Goal: Task Accomplishment & Management: Manage account settings

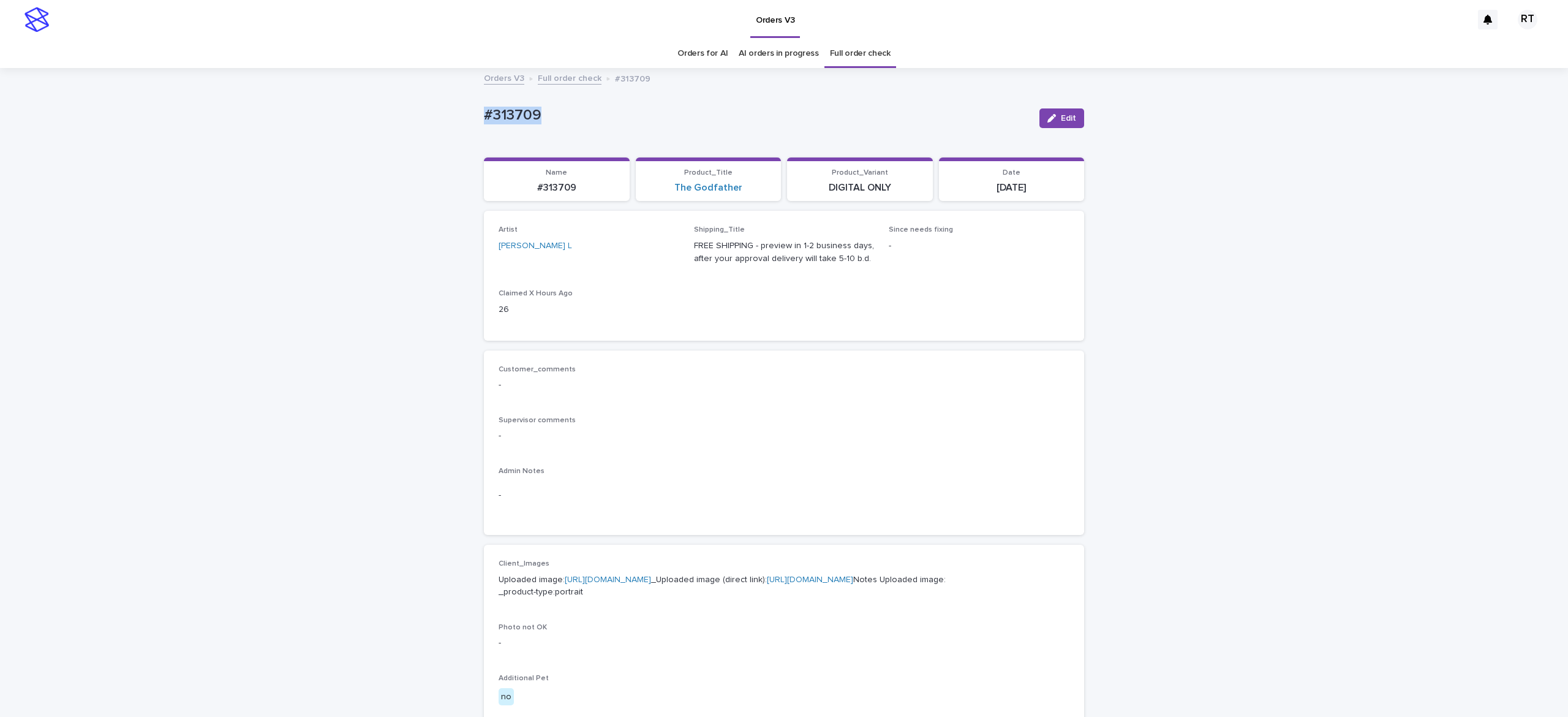
drag, startPoint x: 1059, startPoint y: 117, endPoint x: 1554, endPoint y: 335, distance: 540.9
click at [1061, 117] on span "Edit" at bounding box center [1068, 118] width 15 height 9
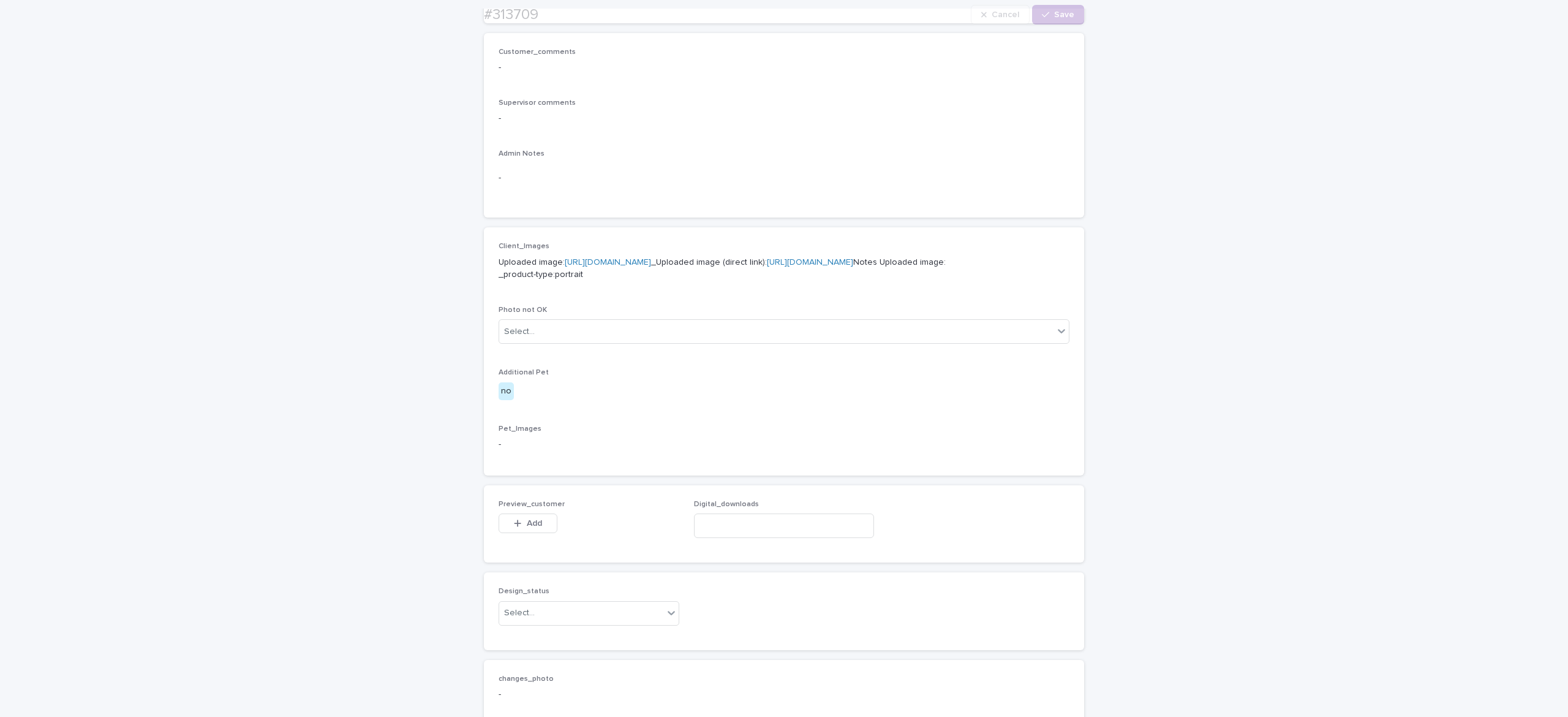
scroll to position [602, 0]
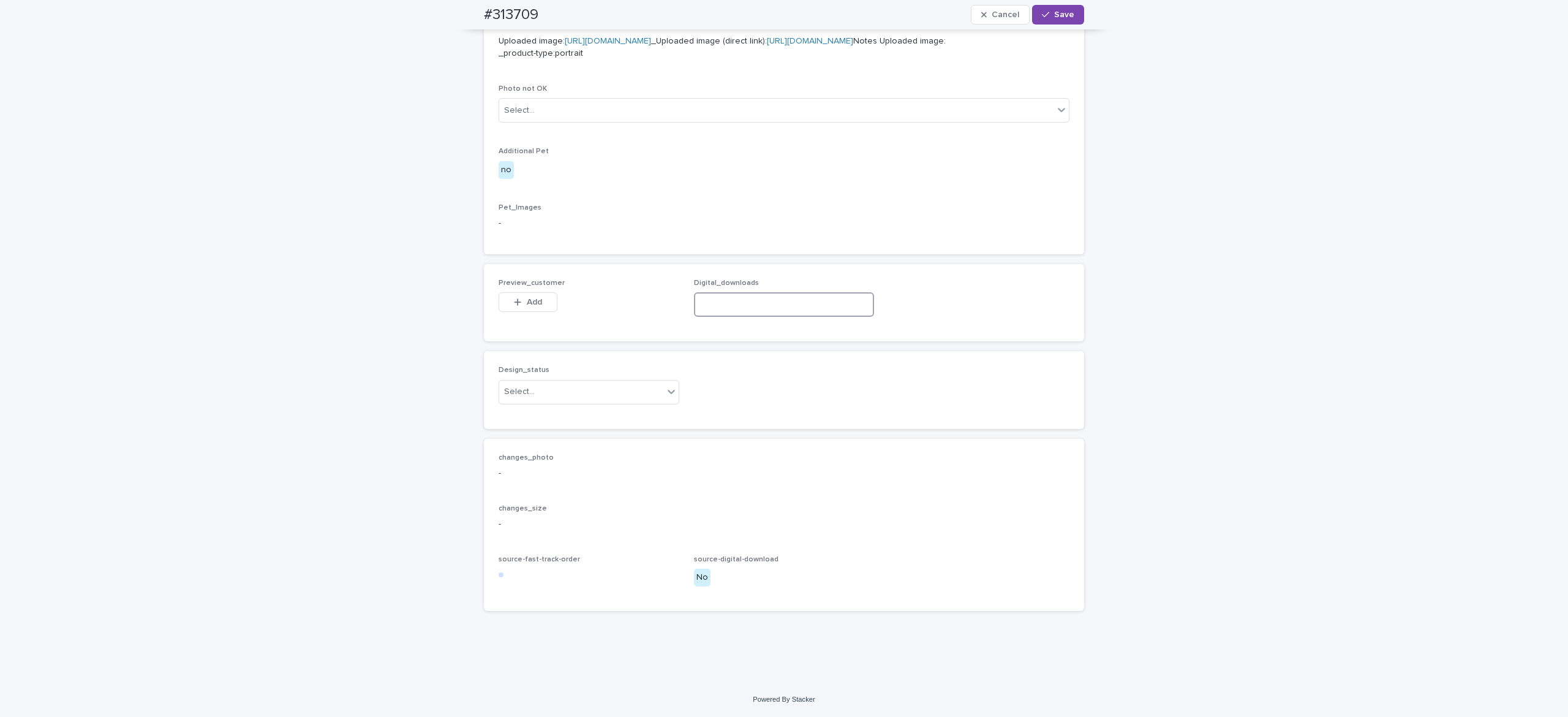
click at [750, 295] on input at bounding box center [784, 304] width 180 height 25
paste input "**********"
type input "**********"
click at [515, 296] on button "Add" at bounding box center [528, 302] width 59 height 20
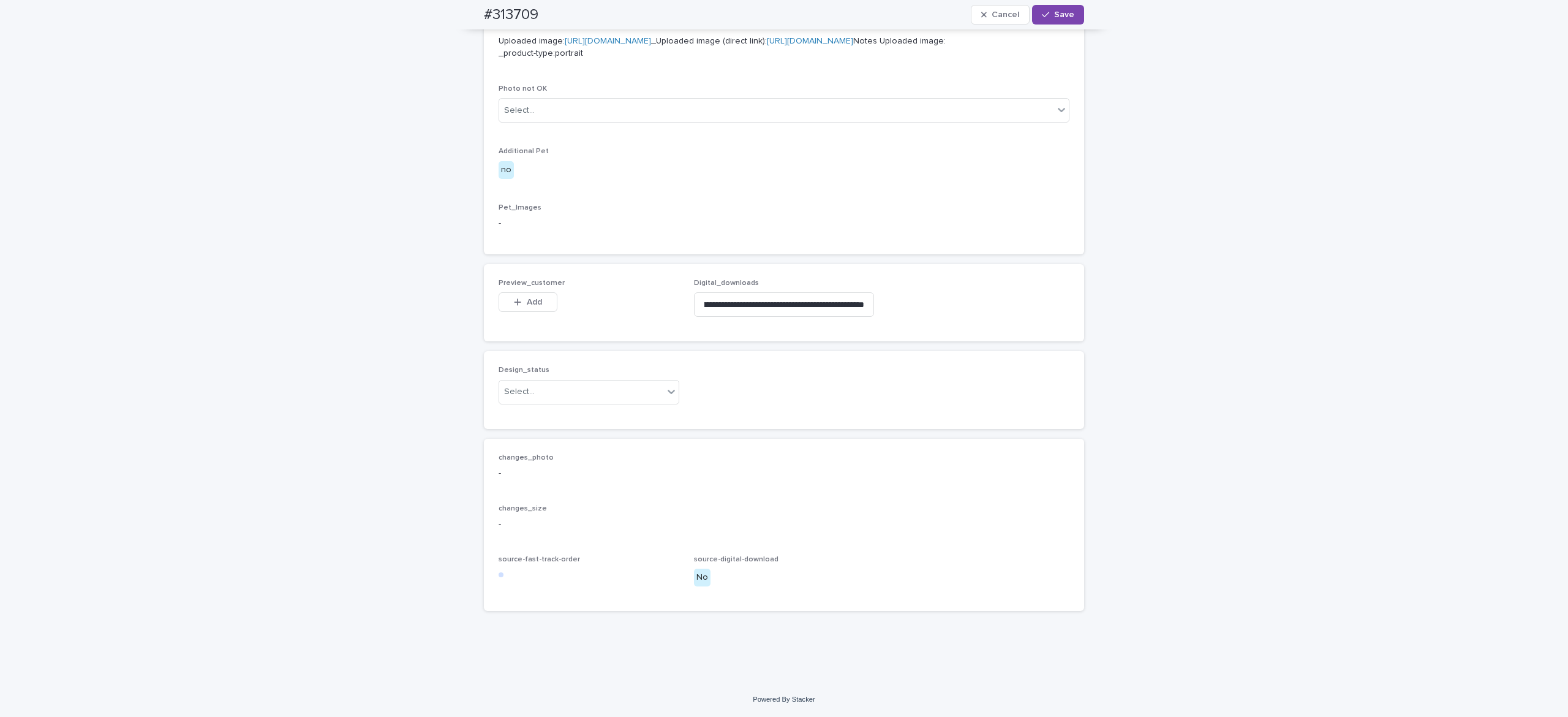
scroll to position [0, 0]
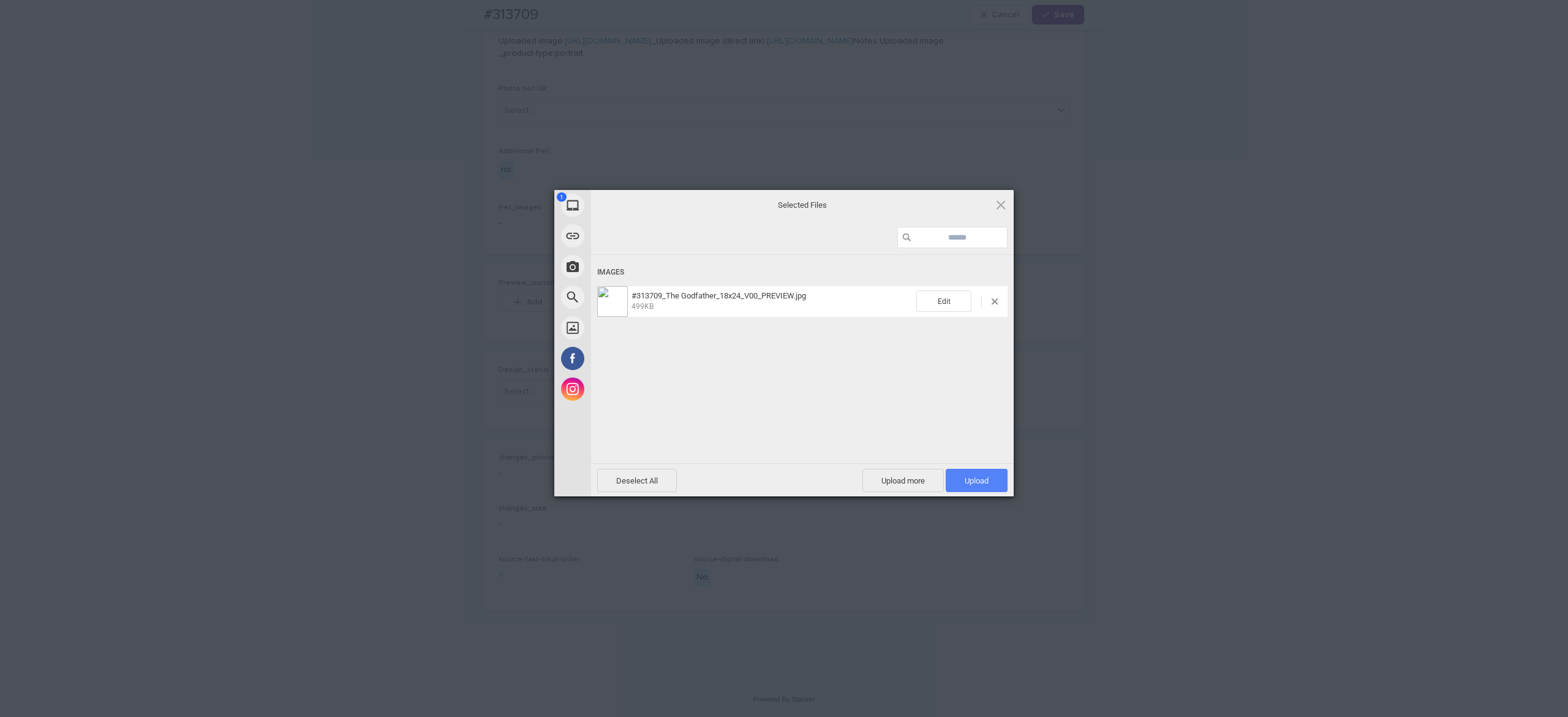
drag, startPoint x: 992, startPoint y: 483, endPoint x: 993, endPoint y: 475, distance: 8.1
click at [993, 483] on span "Upload 1" at bounding box center [977, 479] width 62 height 23
drag, startPoint x: 936, startPoint y: 375, endPoint x: 943, endPoint y: 372, distance: 7.6
click at [937, 375] on div "Uploading #313709_The Godfather_18x24_V00_PREVIEW.jpg 0.00B / 499KB" at bounding box center [803, 378] width 423 height 245
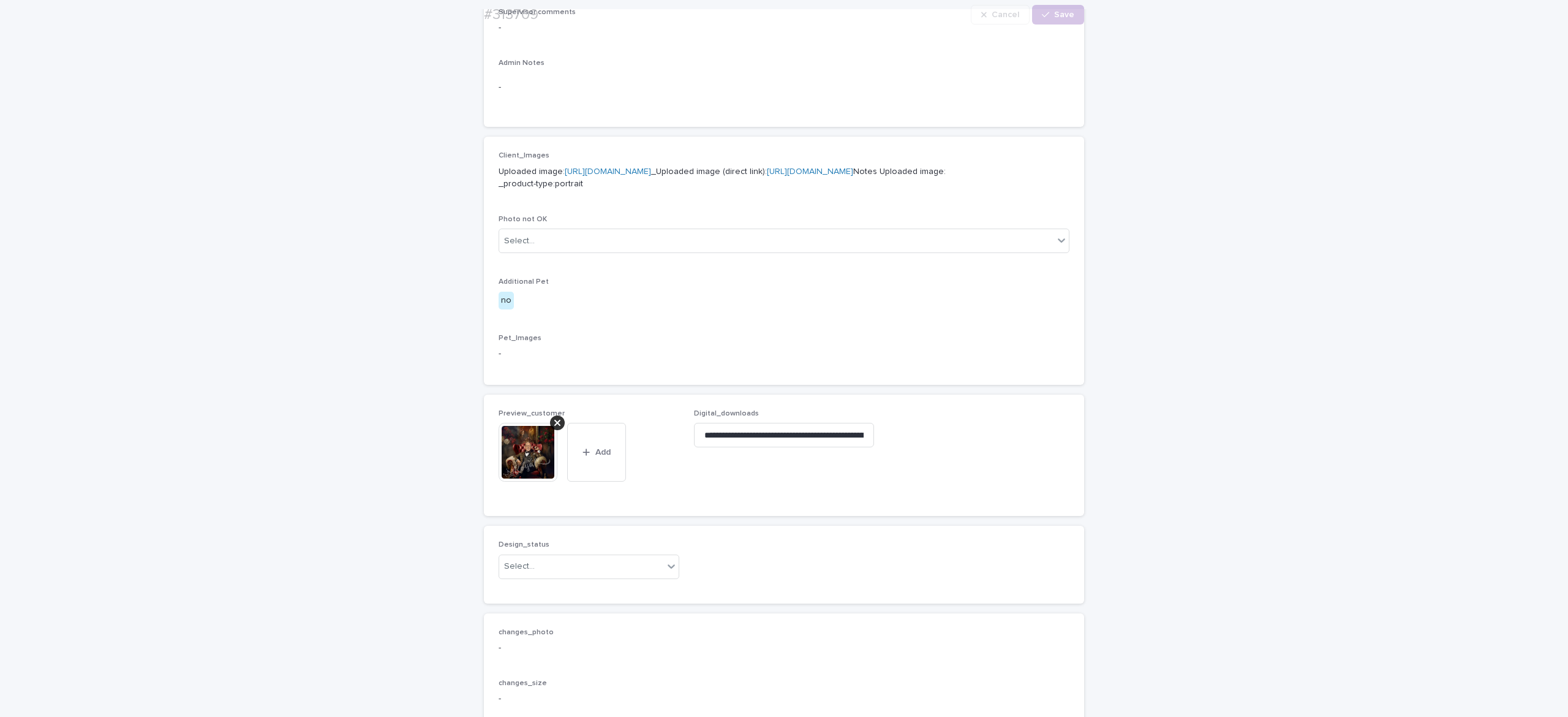
scroll to position [645, 0]
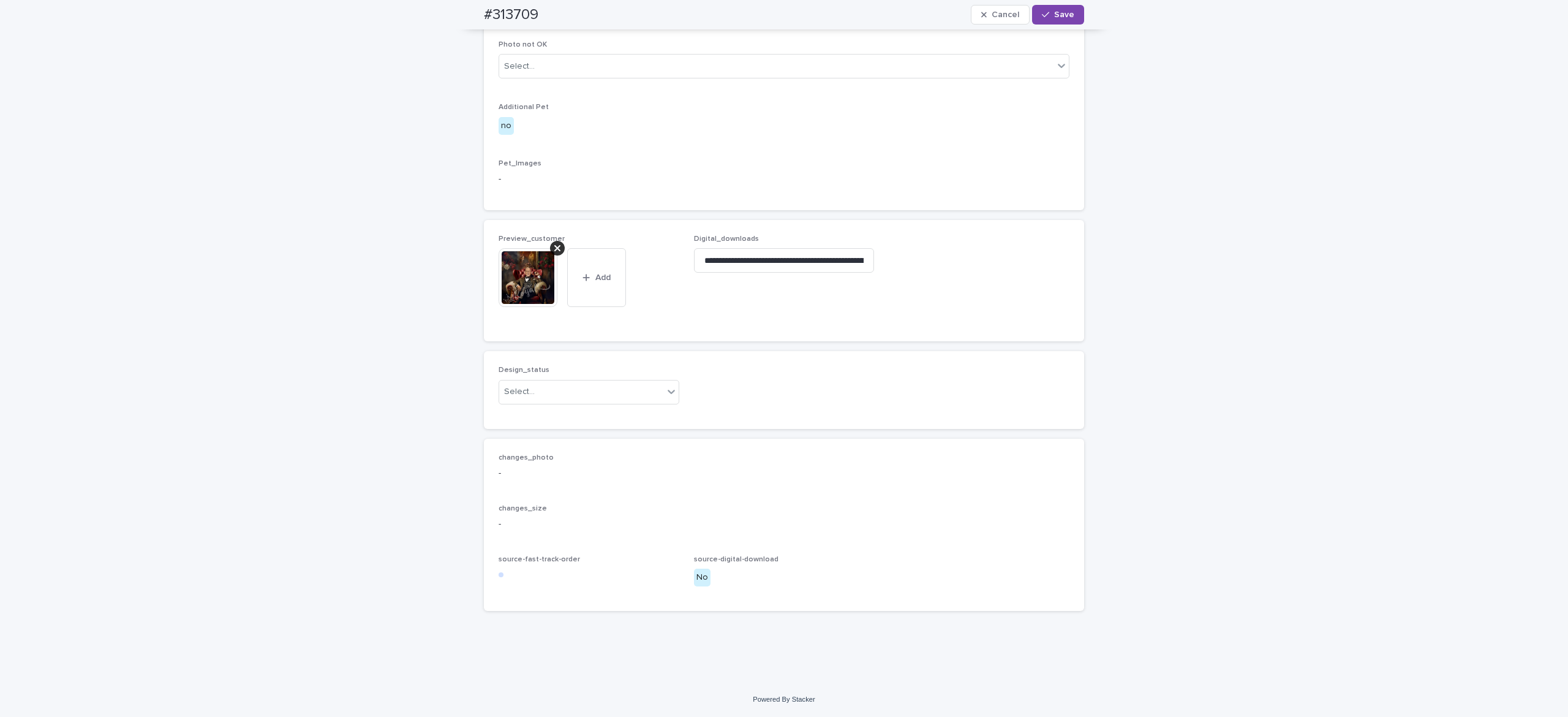
click at [554, 246] on icon at bounding box center [557, 248] width 6 height 6
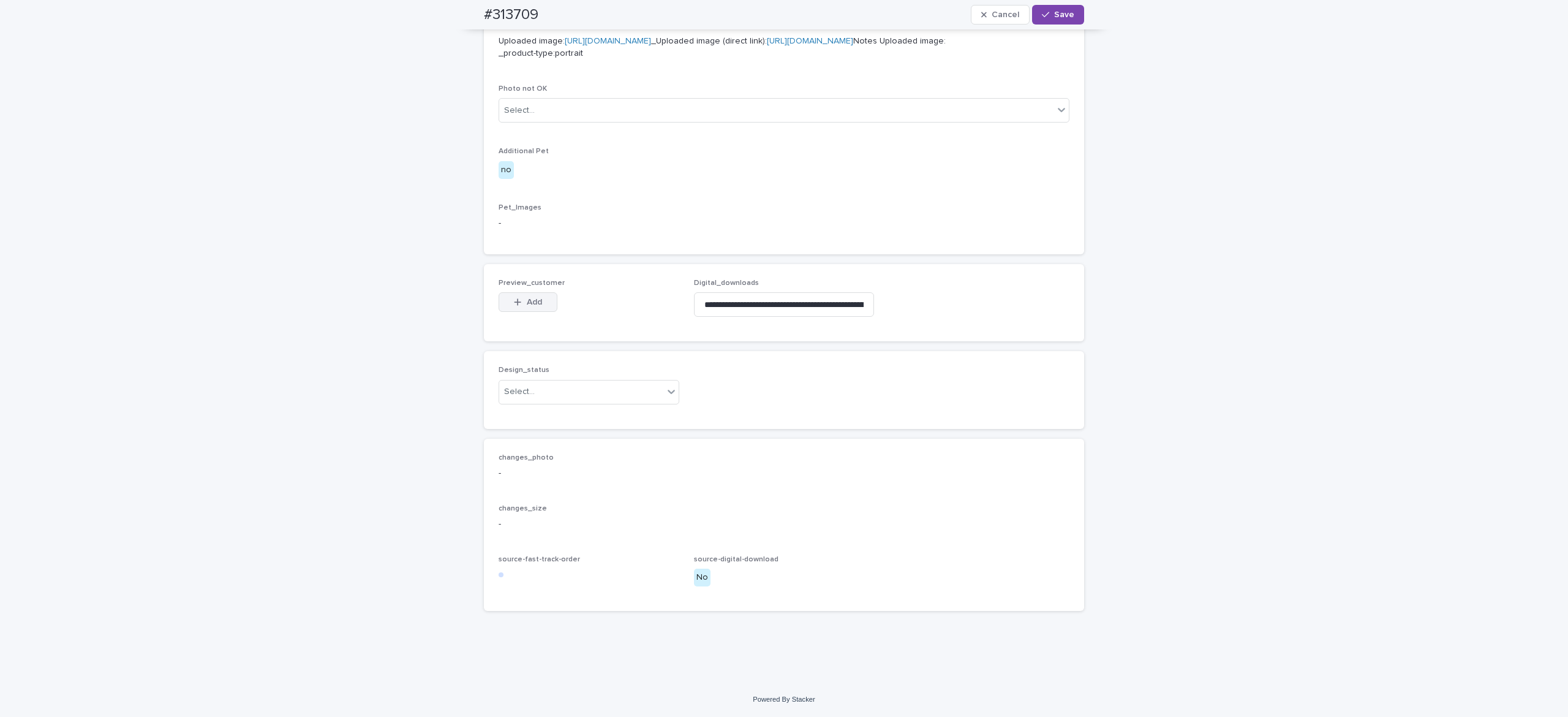
drag, startPoint x: 517, startPoint y: 300, endPoint x: 552, endPoint y: 311, distance: 36.7
click at [527, 300] on span "Add" at bounding box center [534, 301] width 15 height 9
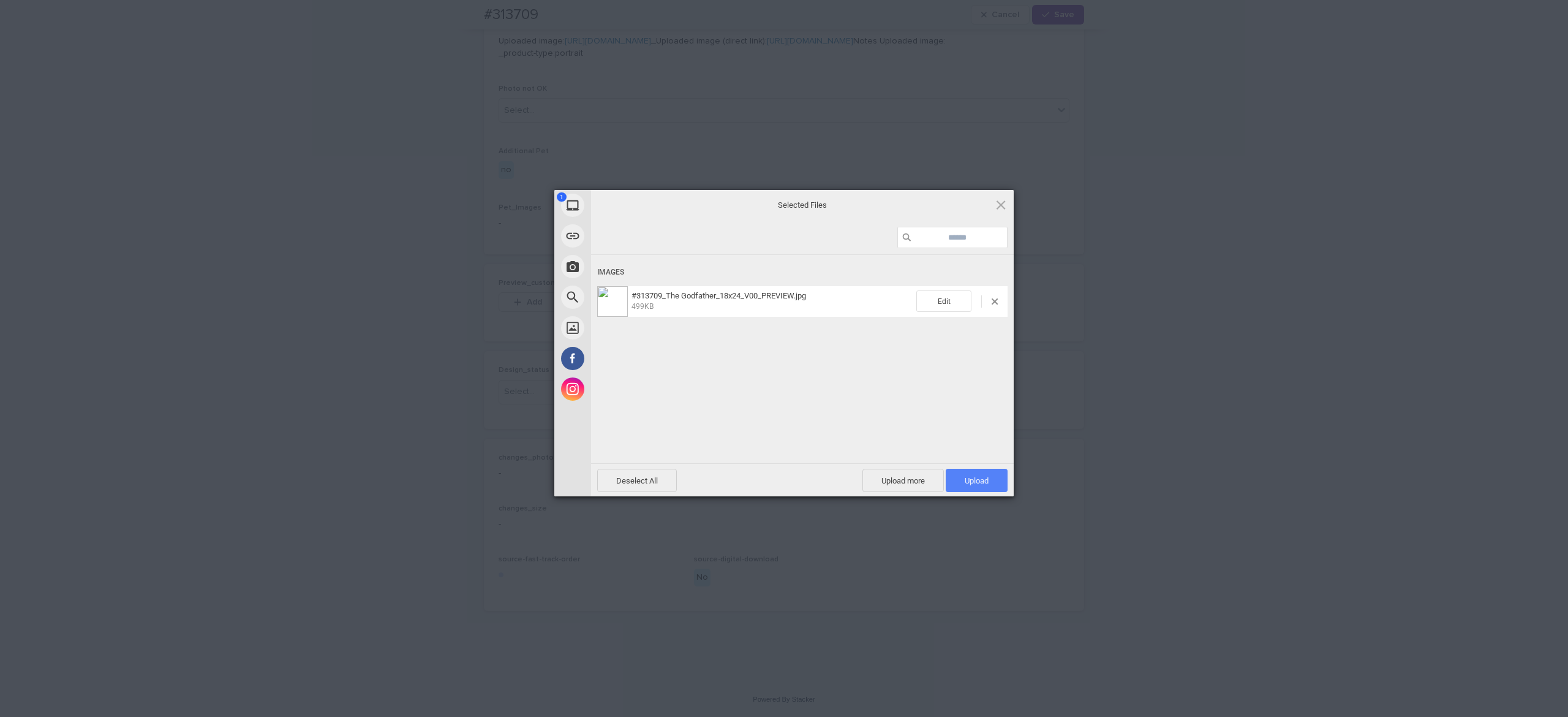
click at [981, 480] on span "Upload 1" at bounding box center [977, 481] width 24 height 10
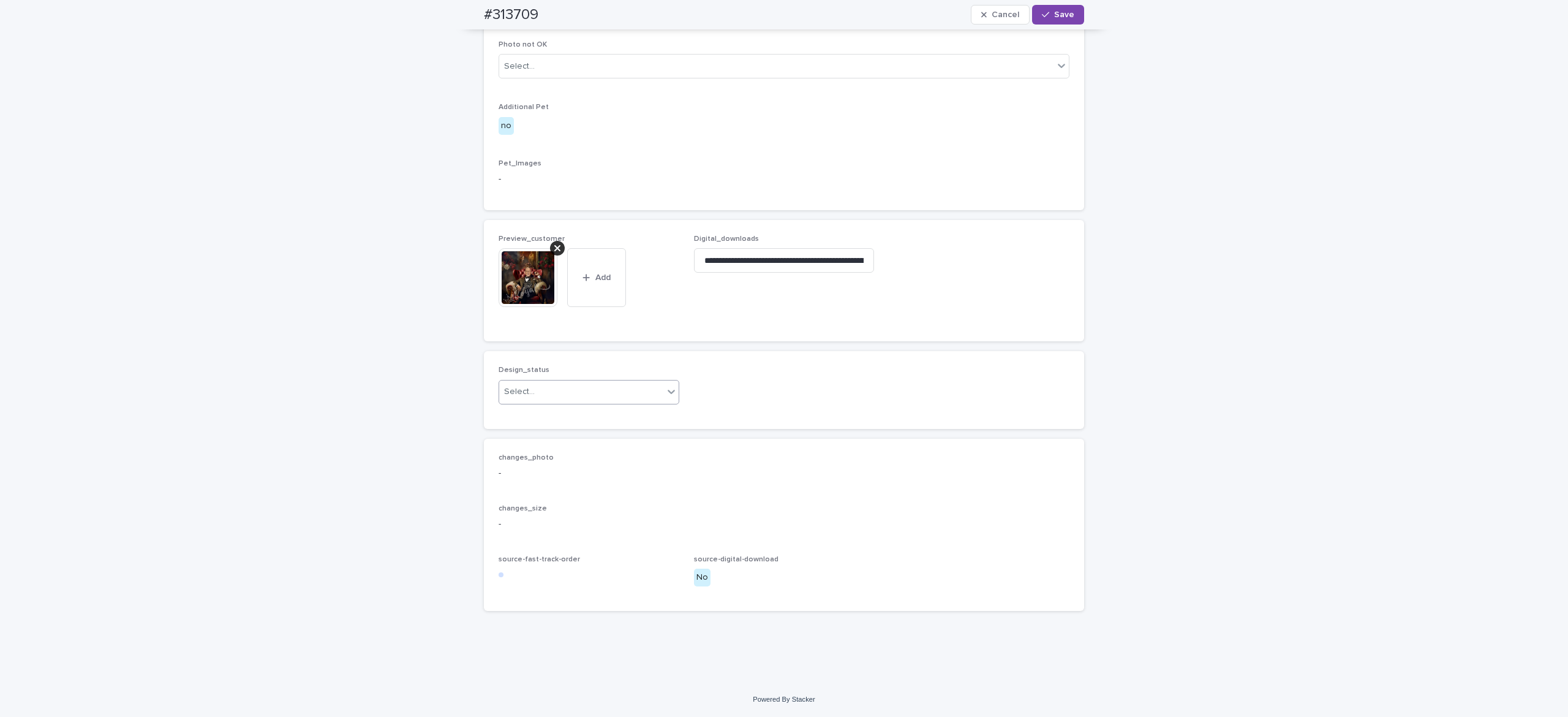
click at [540, 401] on div "Select..." at bounding box center [581, 391] width 165 height 20
click at [534, 432] on div "Uploaded" at bounding box center [579, 438] width 180 height 21
click at [1054, 6] on button "Save" at bounding box center [1057, 14] width 52 height 20
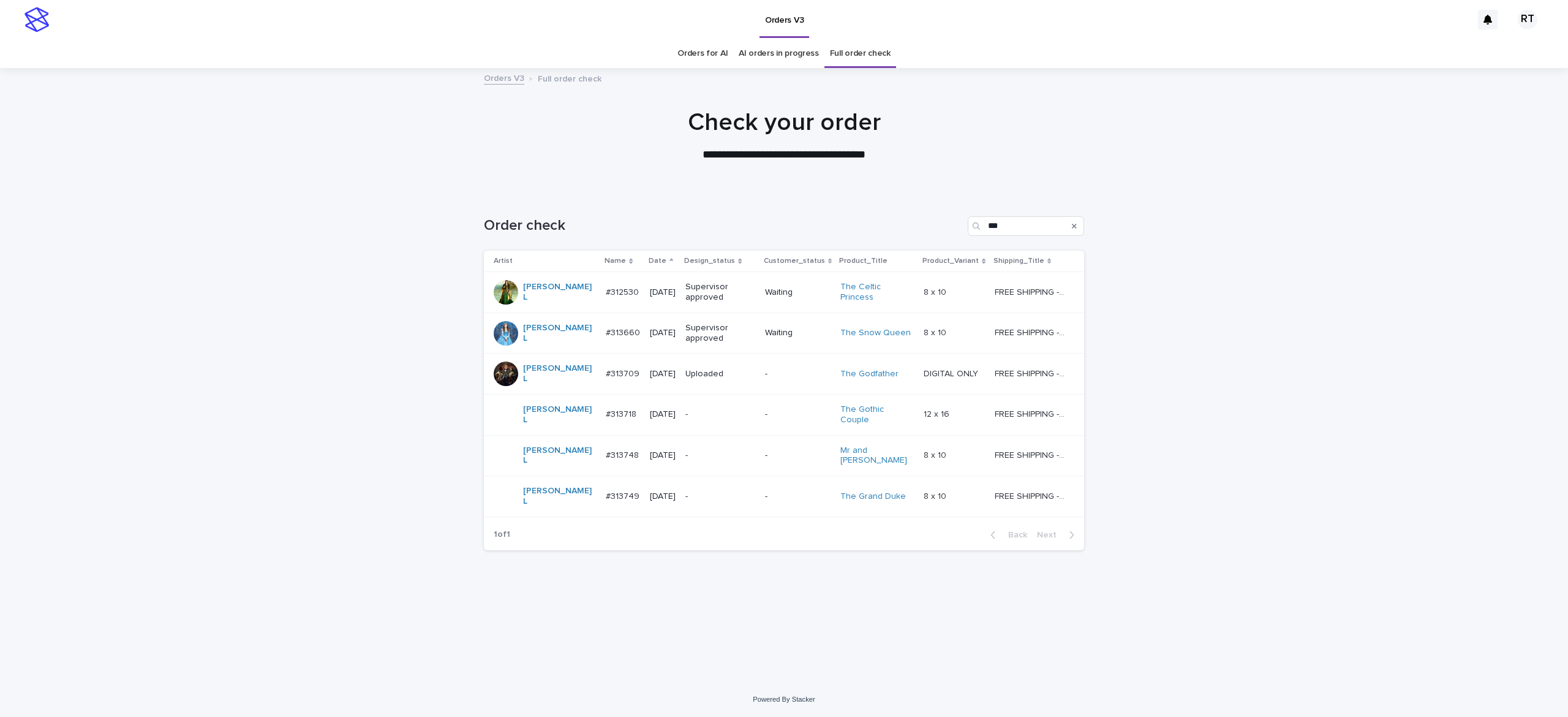
click at [685, 409] on p "-" at bounding box center [720, 414] width 70 height 10
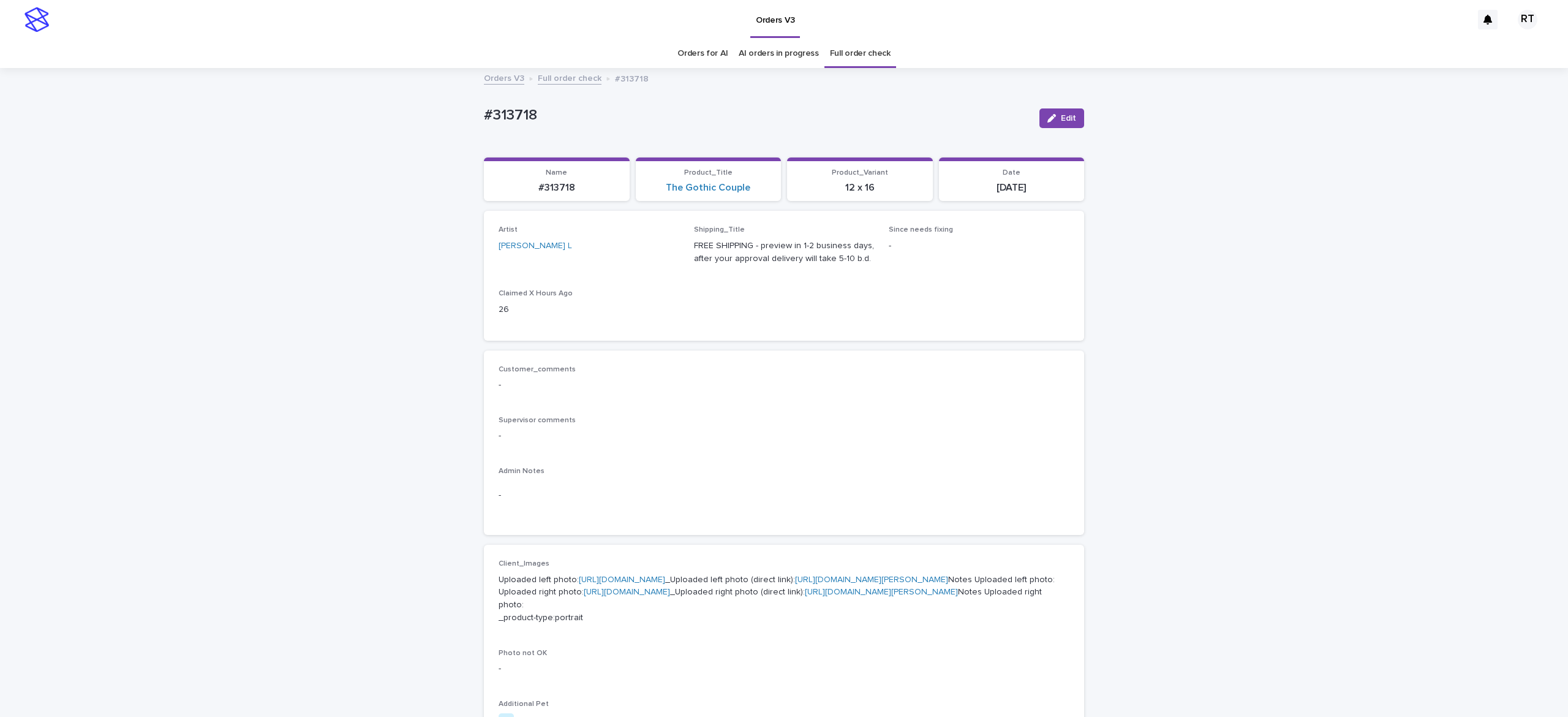
drag, startPoint x: 106, startPoint y: 176, endPoint x: 108, endPoint y: 169, distance: 7.3
click at [106, 176] on div "Loading... Saving… Loading... Saving… #313718 Edit #313718 Edit Sorry, there wa…" at bounding box center [784, 640] width 1568 height 1141
drag, startPoint x: 535, startPoint y: 98, endPoint x: 668, endPoint y: 97, distance: 133.0
click at [608, 99] on div "Loading... Saving… Loading... Saving… #313718 Edit #313718 Edit Sorry, there wa…" at bounding box center [784, 640] width 1568 height 1141
copy p "#313718"
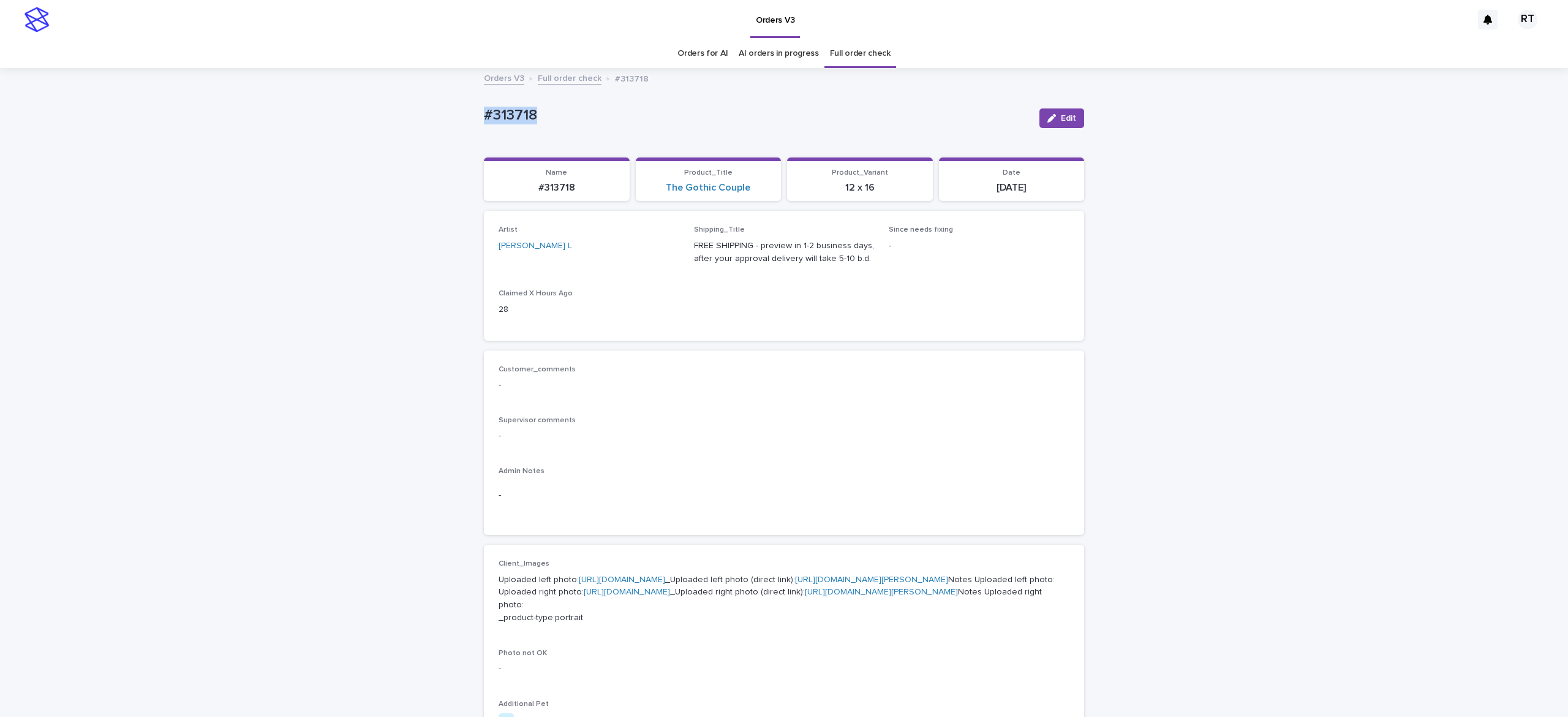
scroll to position [642, 0]
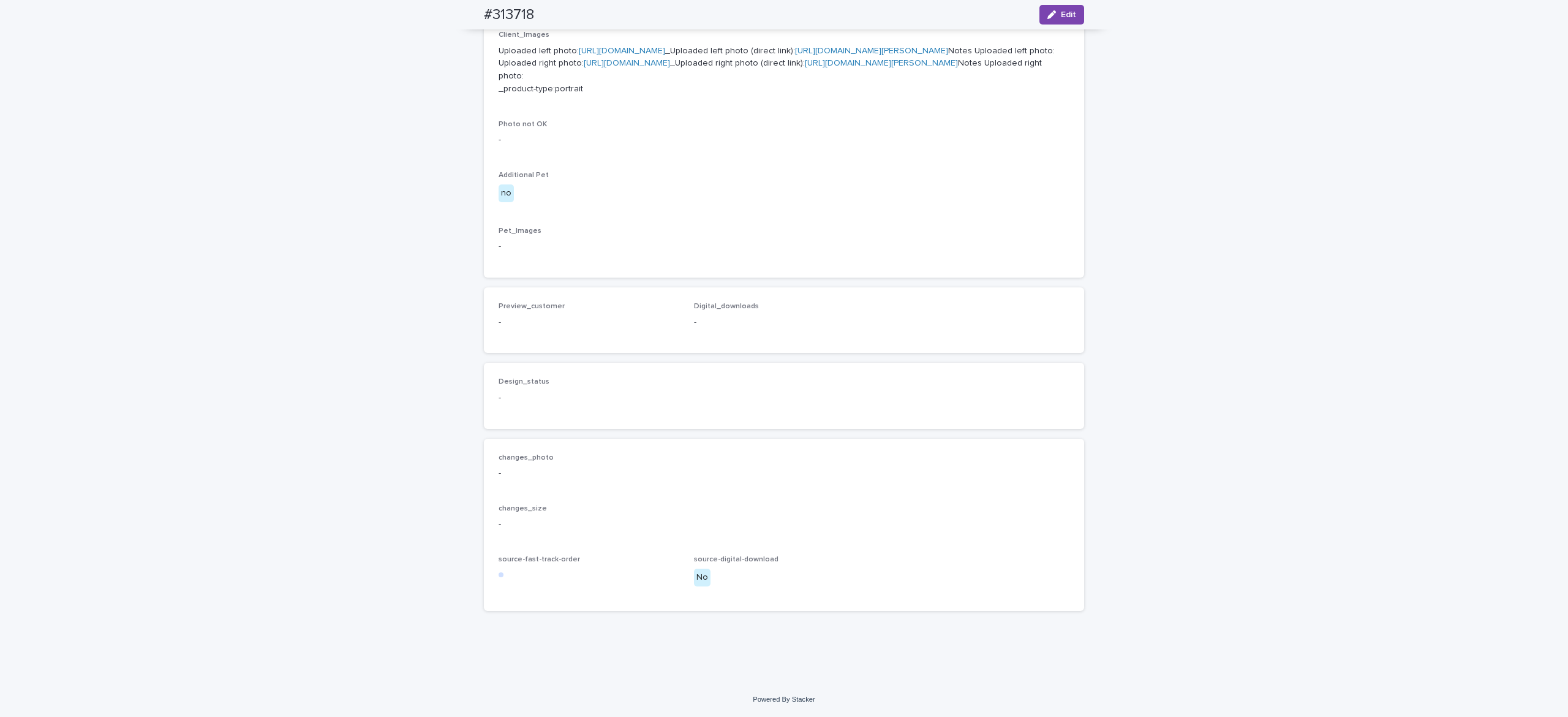
drag, startPoint x: 1047, startPoint y: 17, endPoint x: 772, endPoint y: 252, distance: 361.7
click at [1047, 14] on div "button" at bounding box center [1054, 14] width 14 height 9
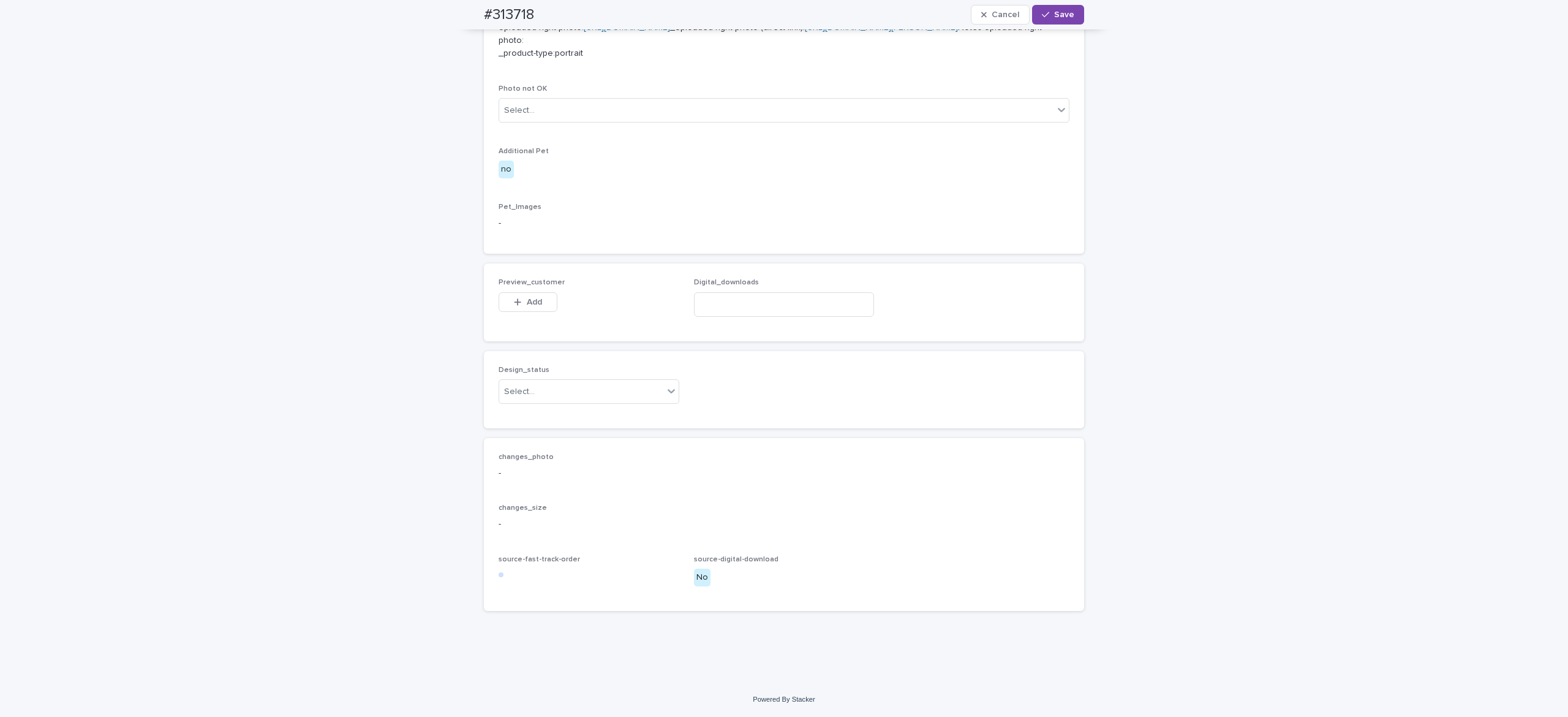
scroll to position [661, 0]
click at [514, 306] on div "button" at bounding box center [519, 301] width 12 height 9
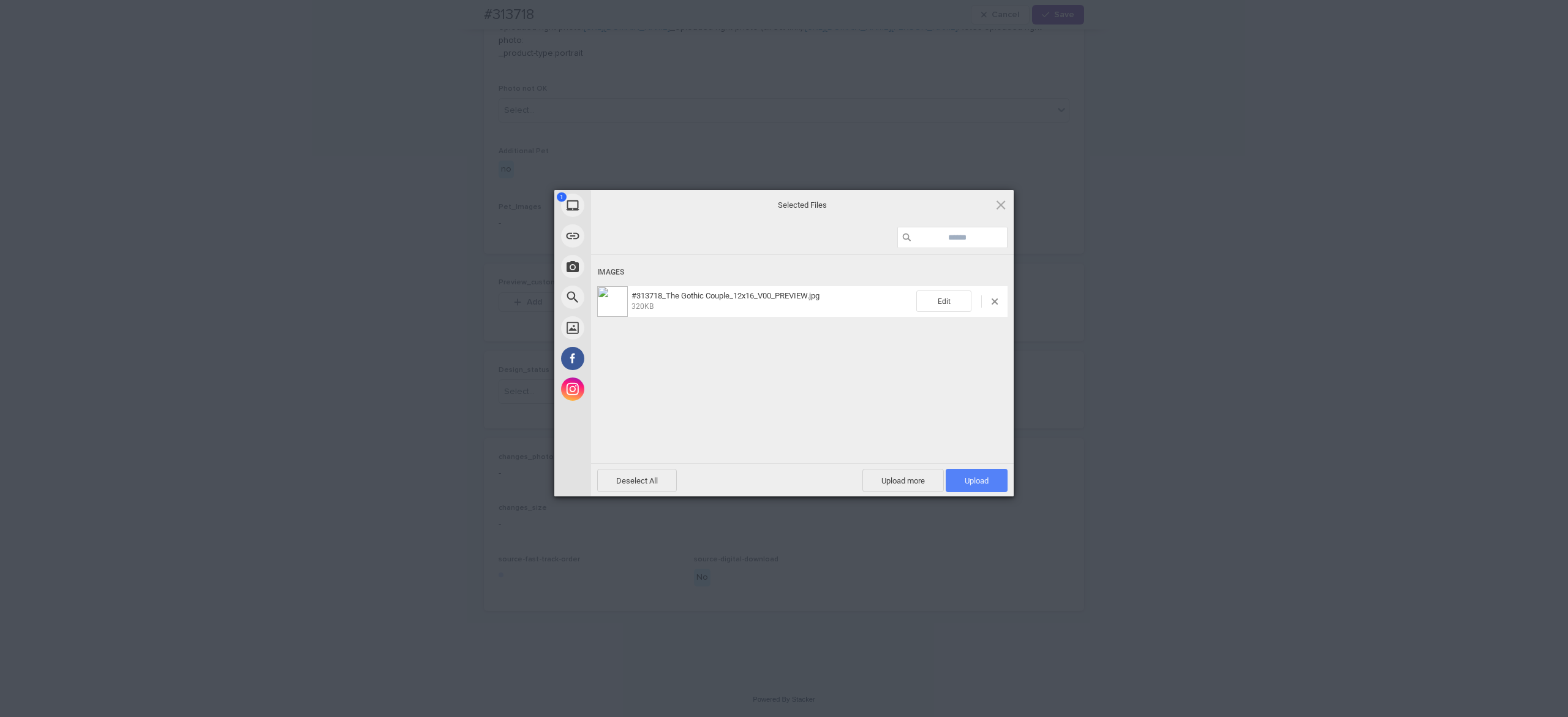
click at [976, 482] on span "Upload 1" at bounding box center [977, 481] width 24 height 10
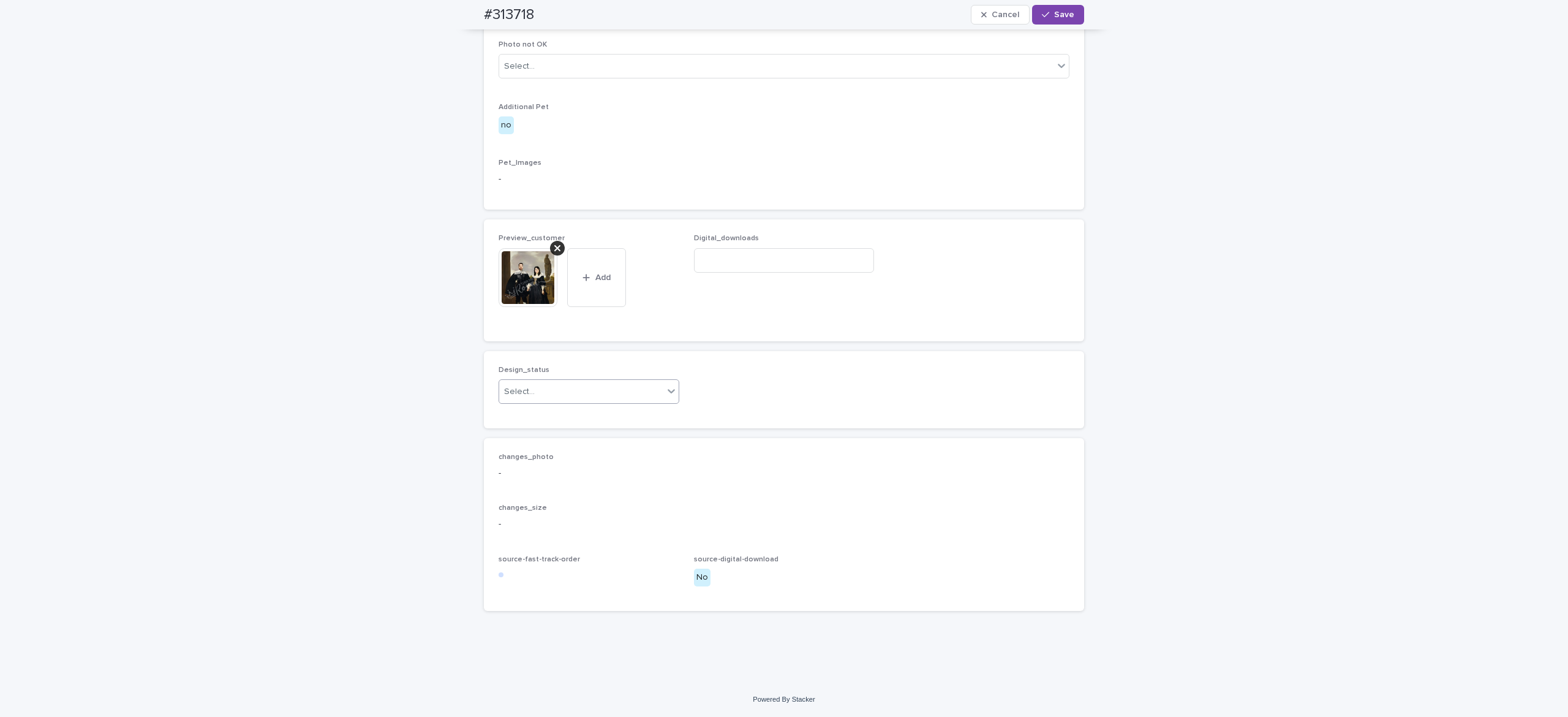
click at [564, 401] on div "Select..." at bounding box center [581, 391] width 165 height 20
drag, startPoint x: 568, startPoint y: 451, endPoint x: 583, endPoint y: 448, distance: 15.3
click at [570, 451] on div "Uploaded" at bounding box center [579, 455] width 180 height 21
click at [1054, 12] on span "Save" at bounding box center [1063, 14] width 20 height 9
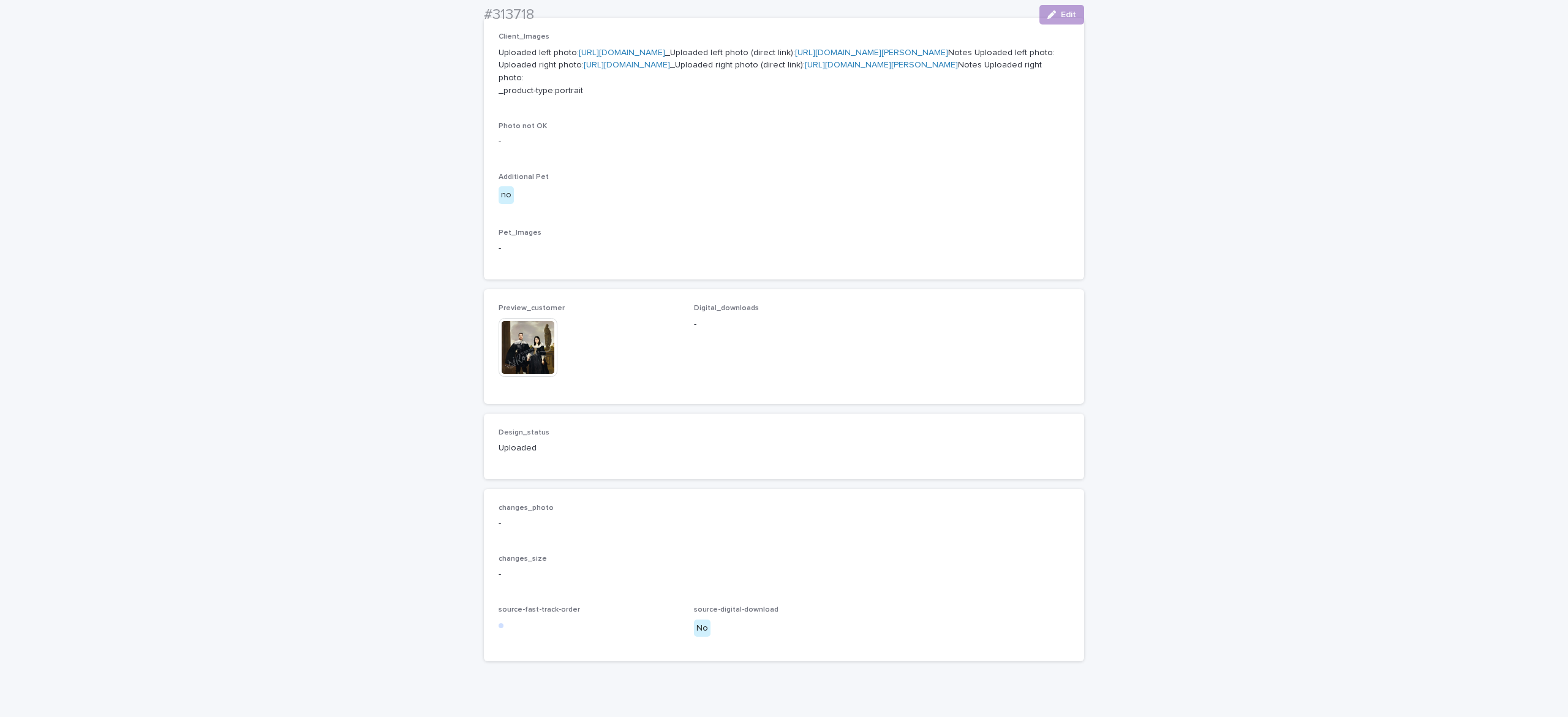
scroll to position [691, 0]
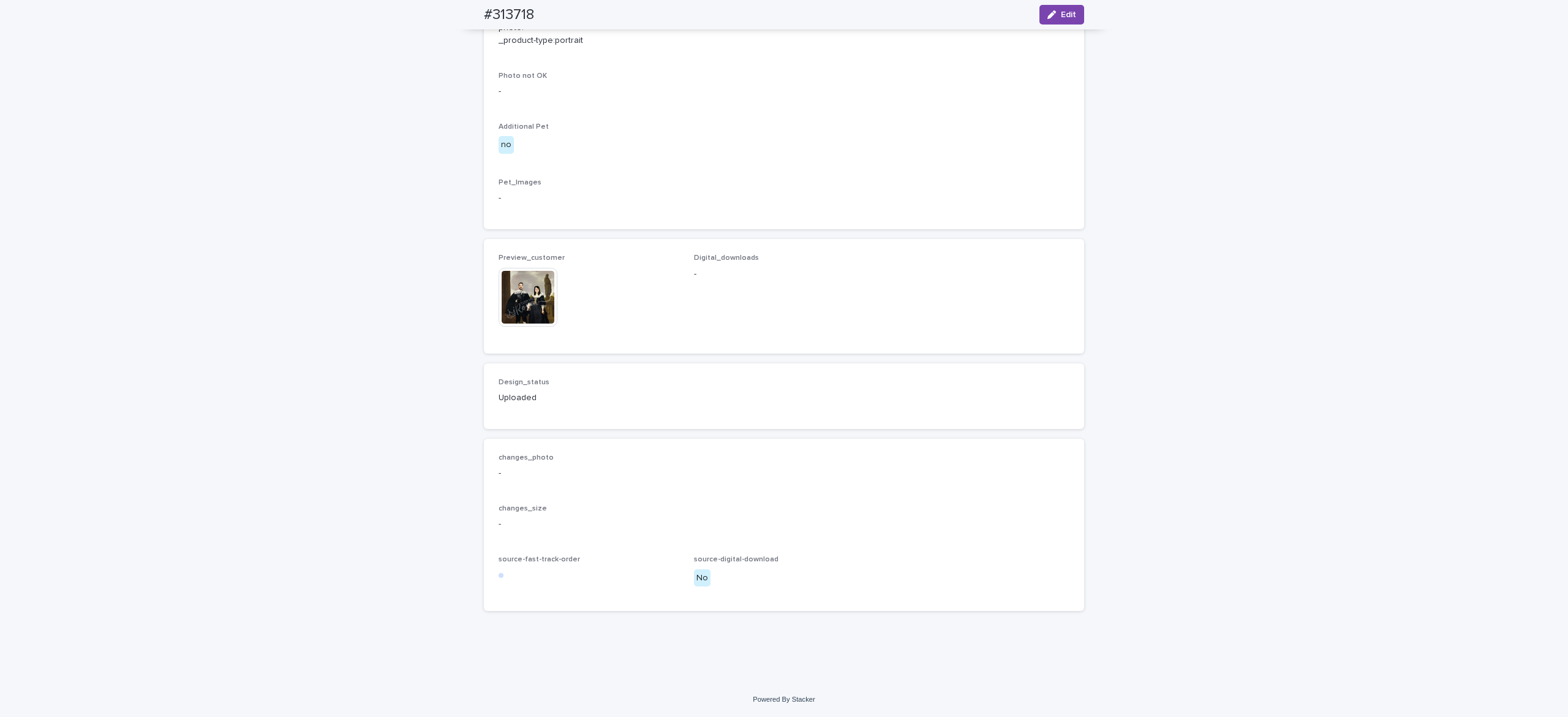
click at [511, 295] on img at bounding box center [528, 297] width 59 height 59
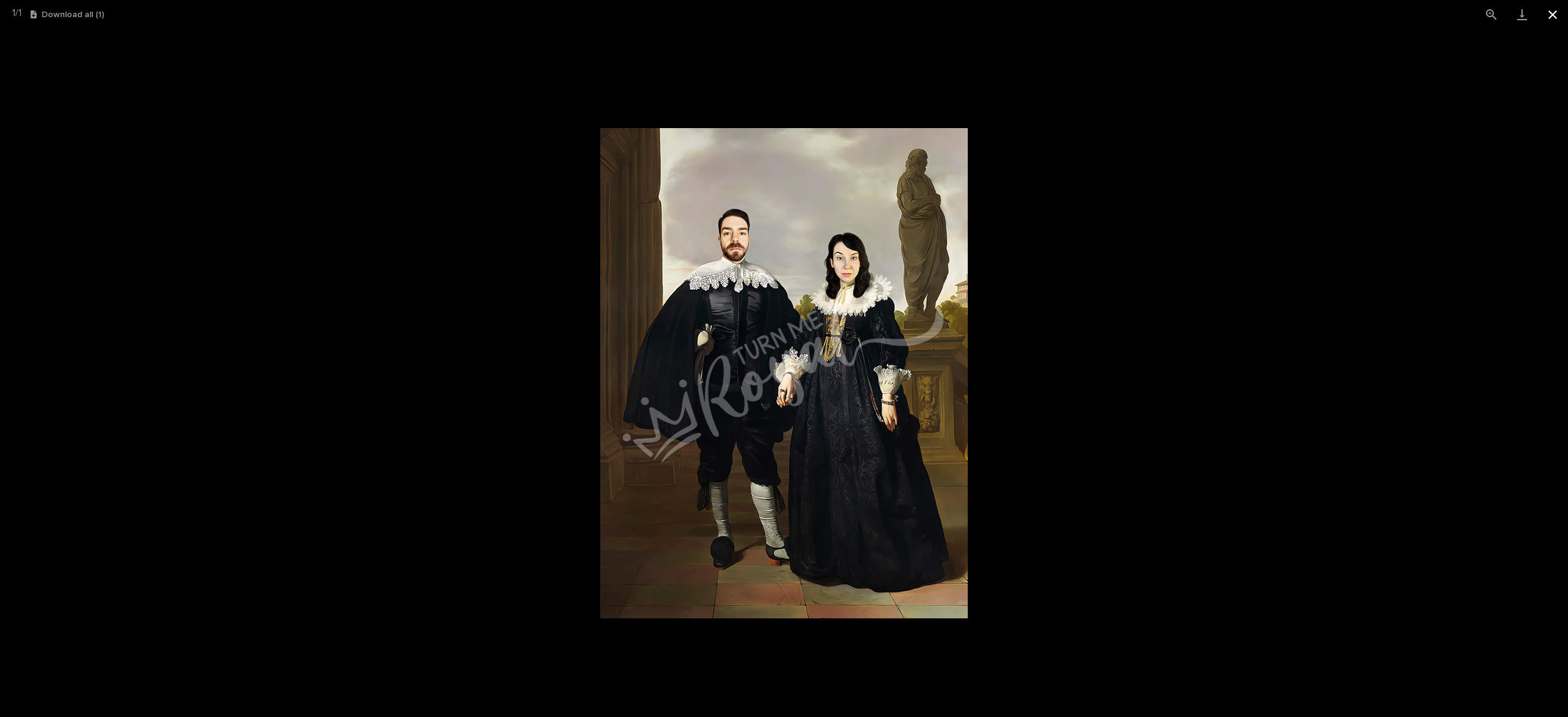
click at [1551, 18] on button "Close gallery" at bounding box center [1552, 14] width 31 height 29
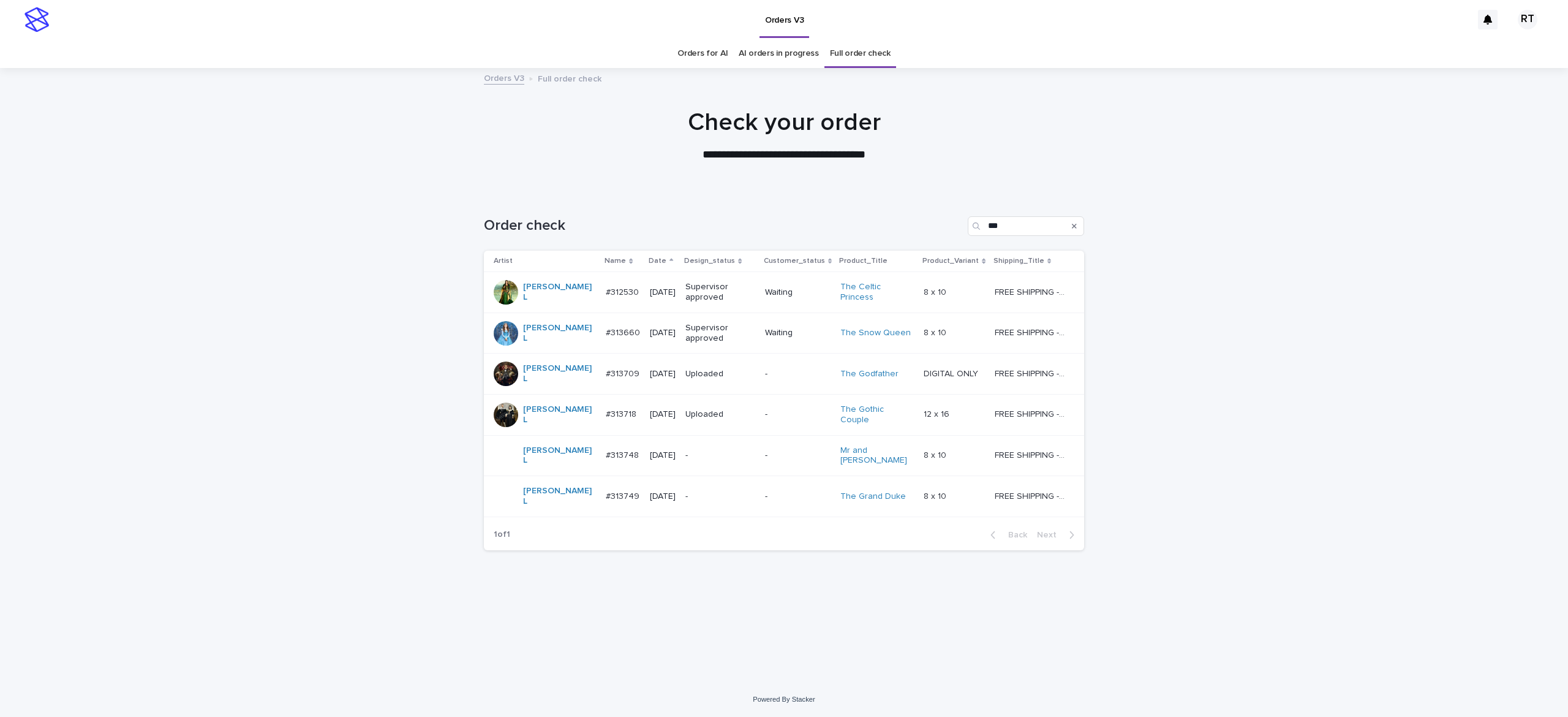
click at [693, 450] on p "-" at bounding box center [720, 455] width 70 height 10
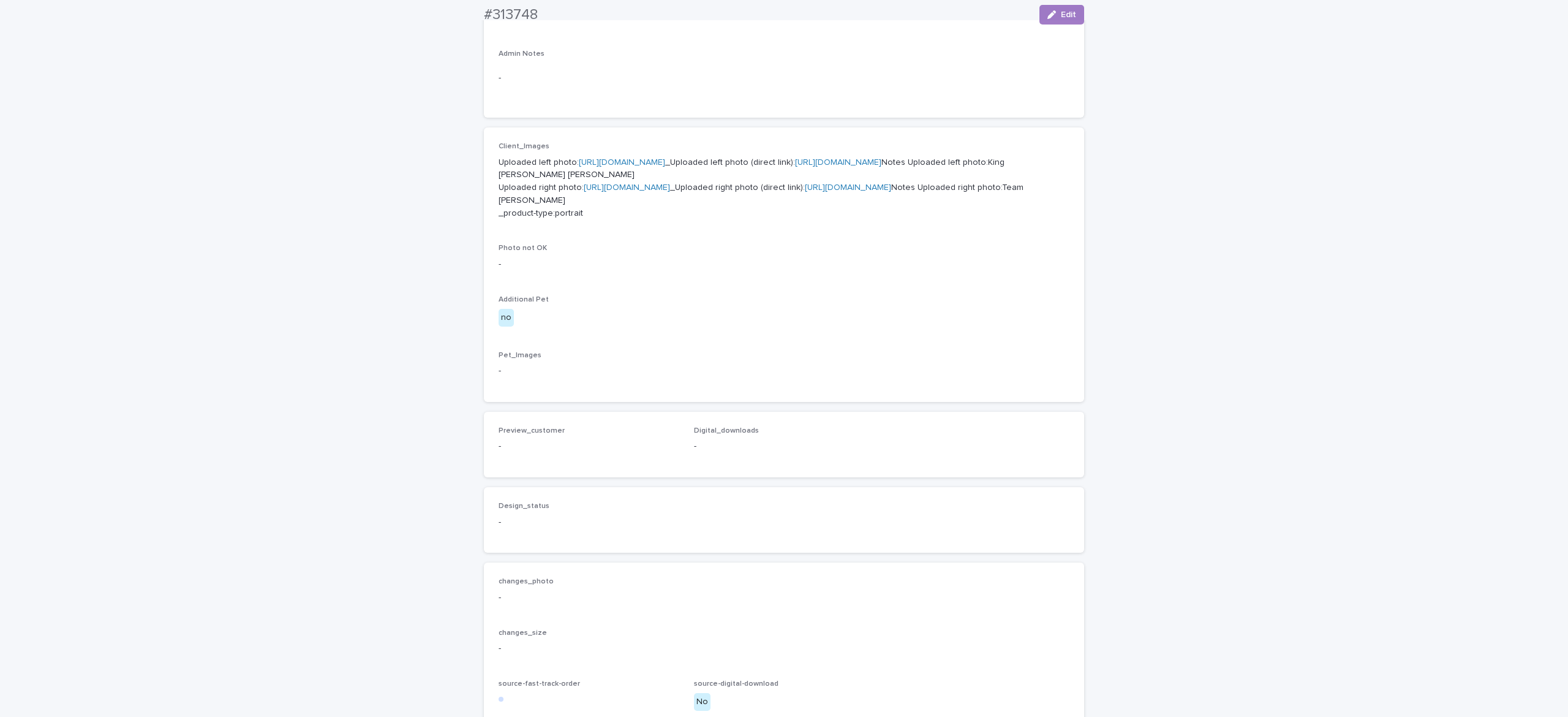
scroll to position [440, 0]
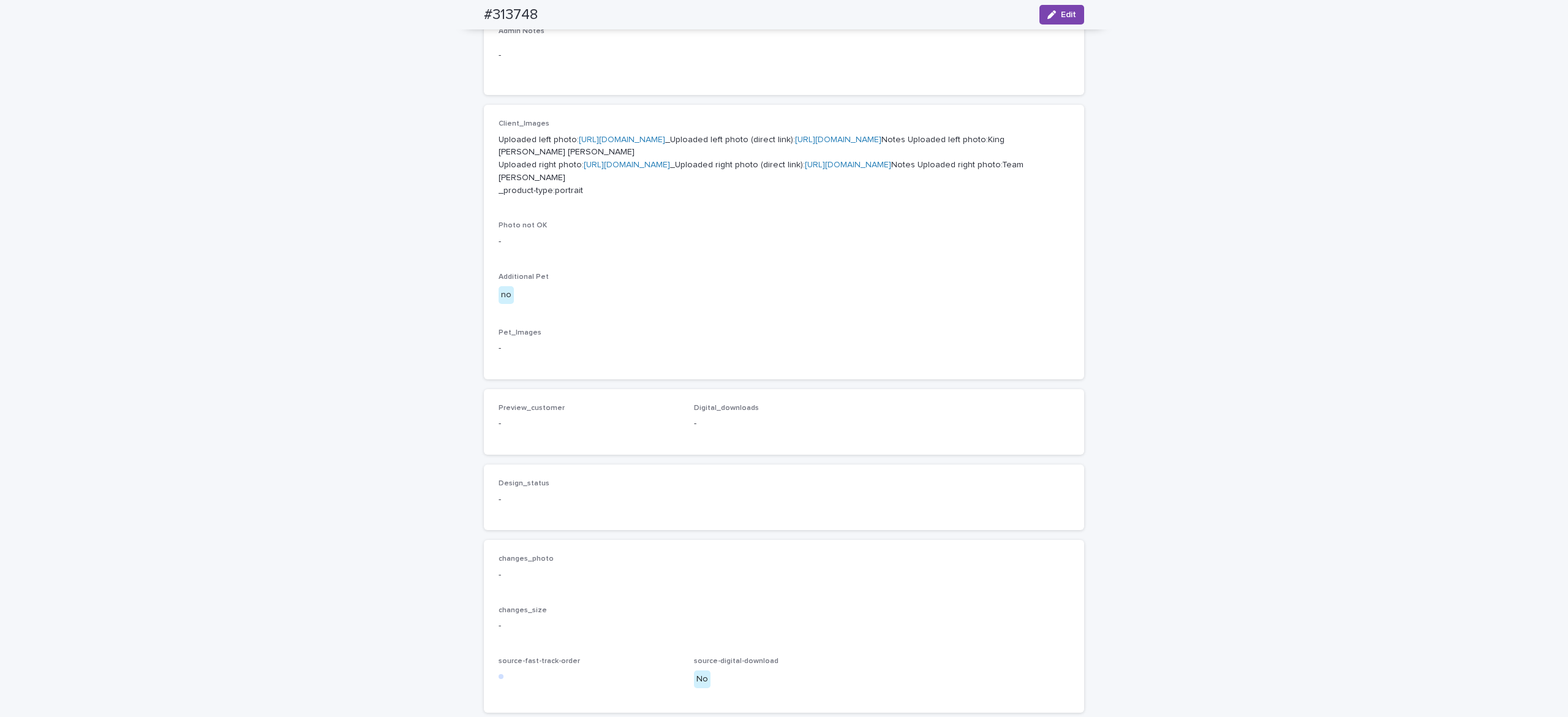
click at [564, 154] on p "Uploaded left photo: [URL][DOMAIN_NAME] _Uploaded left photo (direct link): [UR…" at bounding box center [784, 165] width 571 height 64
click at [579, 144] on link "[URL][DOMAIN_NAME]" at bounding box center [621, 139] width 87 height 9
click at [583, 169] on link "[URL][DOMAIN_NAME]" at bounding box center [626, 165] width 87 height 9
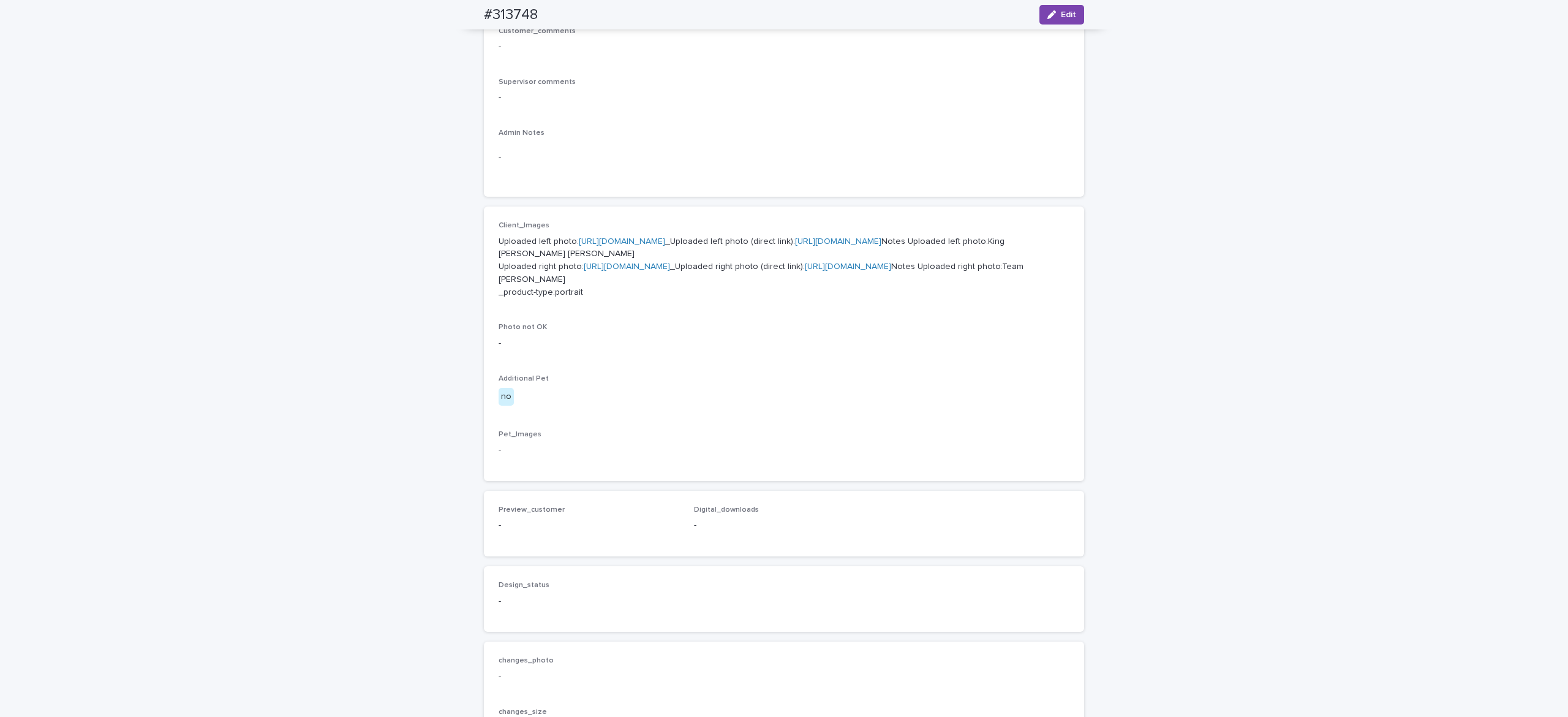
scroll to position [336, 0]
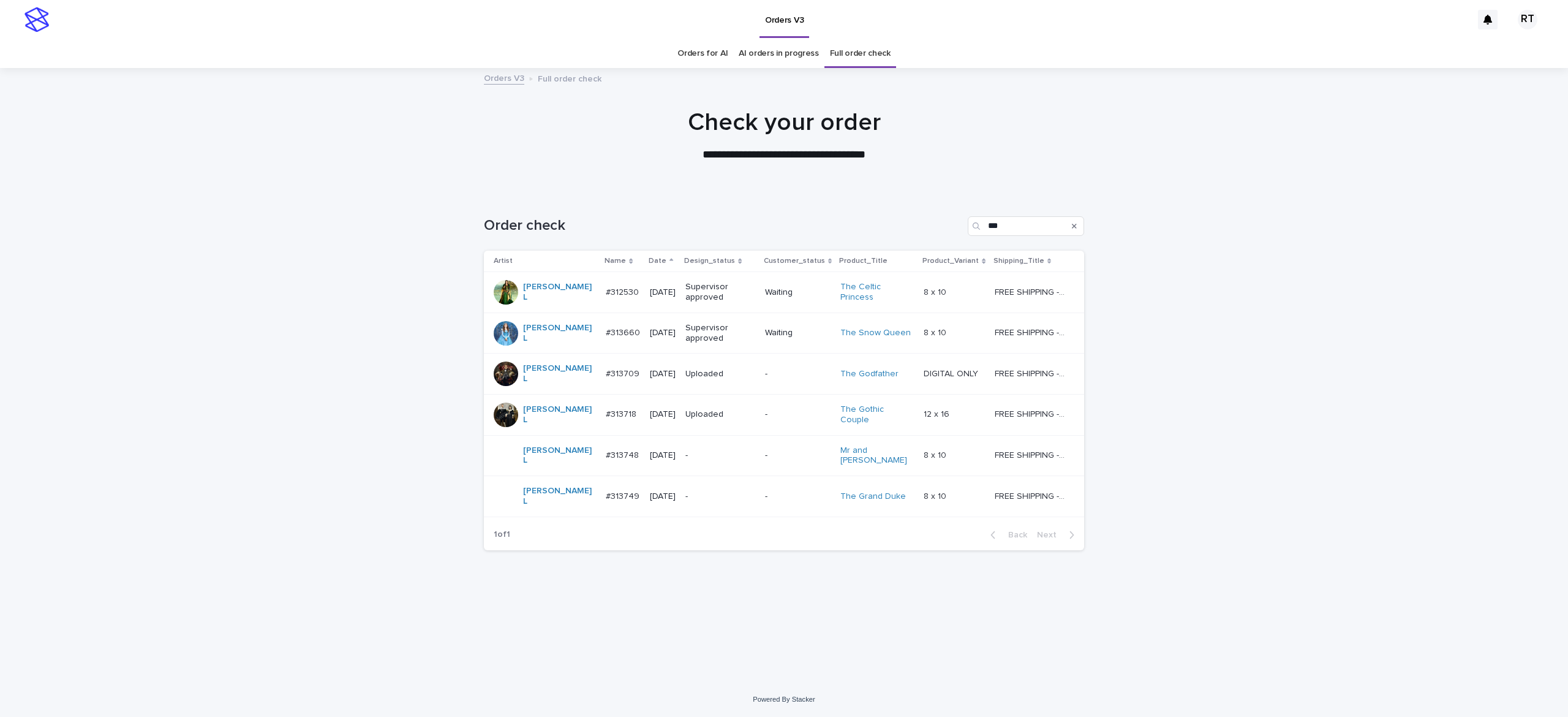
click at [689, 491] on p "-" at bounding box center [720, 496] width 70 height 10
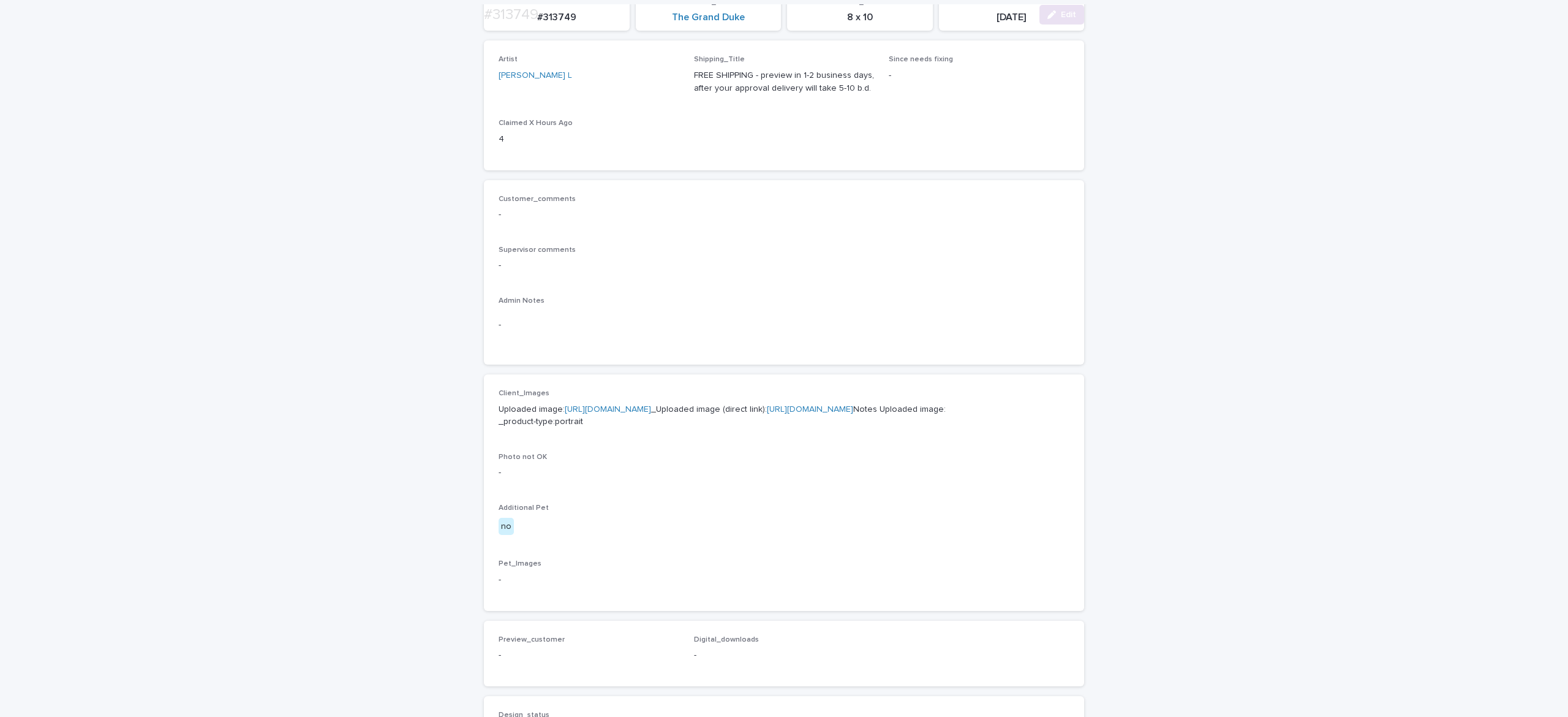
scroll to position [330, 0]
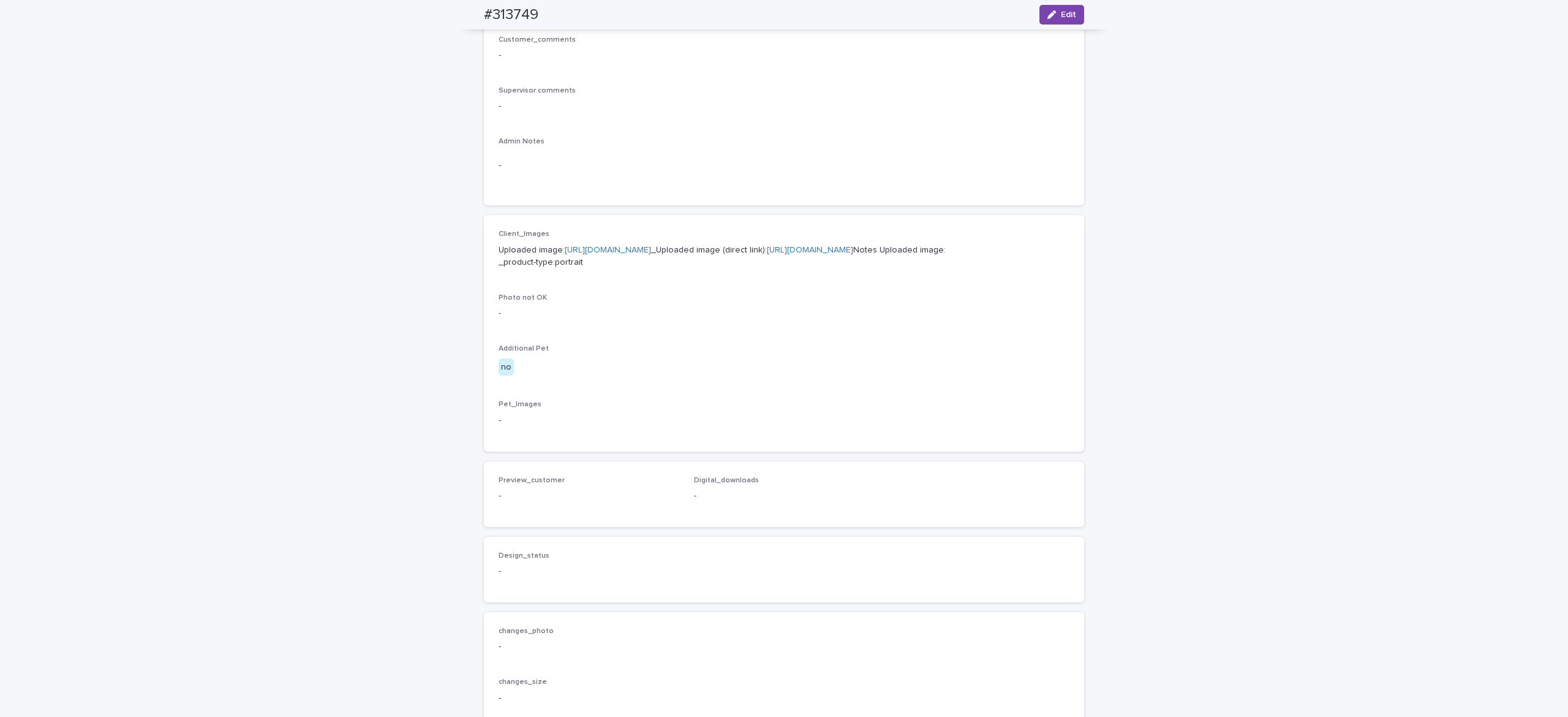
click at [606, 256] on p "Uploaded image: https://cdn.shopify.com-uploadkit.app/s/files/1/0033/4807/0511/…" at bounding box center [784, 257] width 571 height 25
click at [633, 254] on link "[URL][DOMAIN_NAME]" at bounding box center [607, 250] width 87 height 9
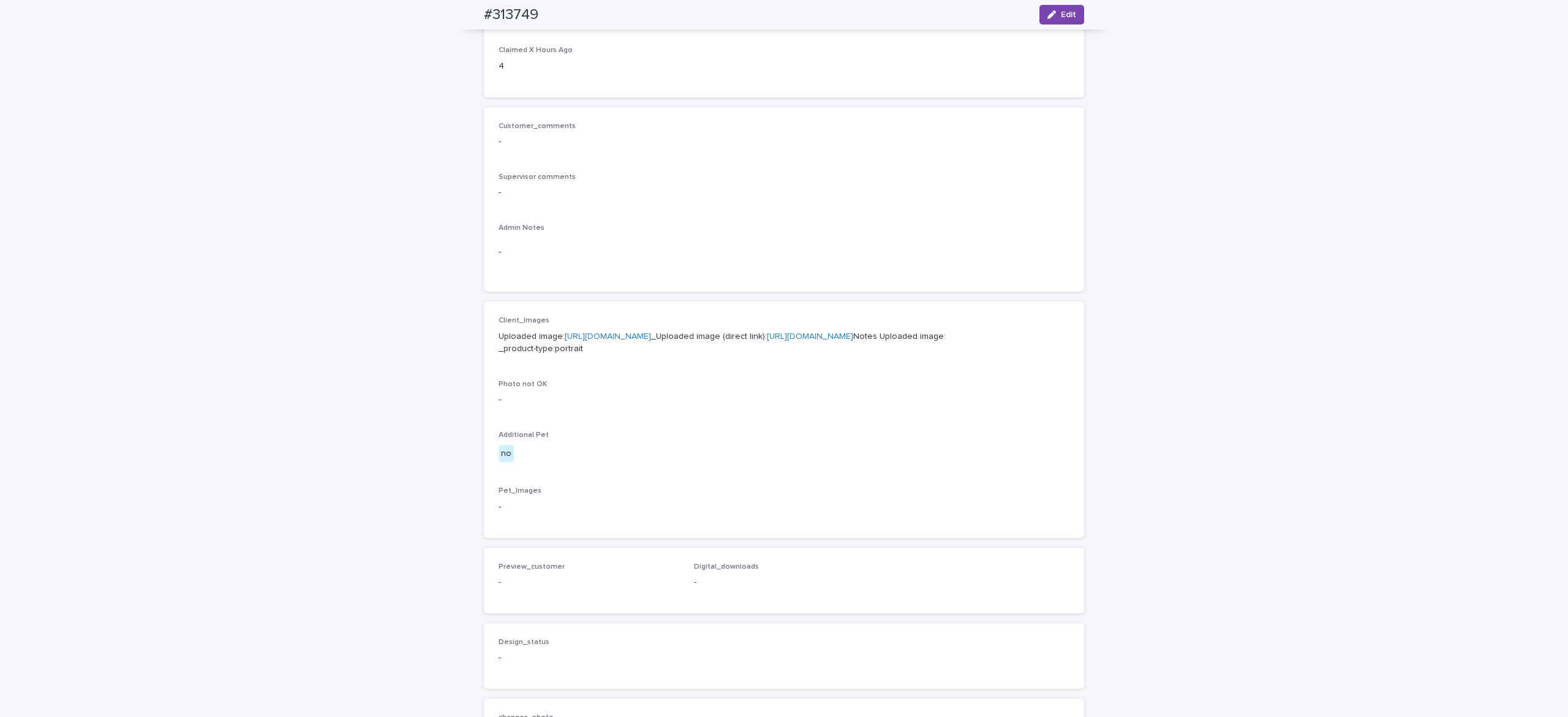
scroll to position [0, 0]
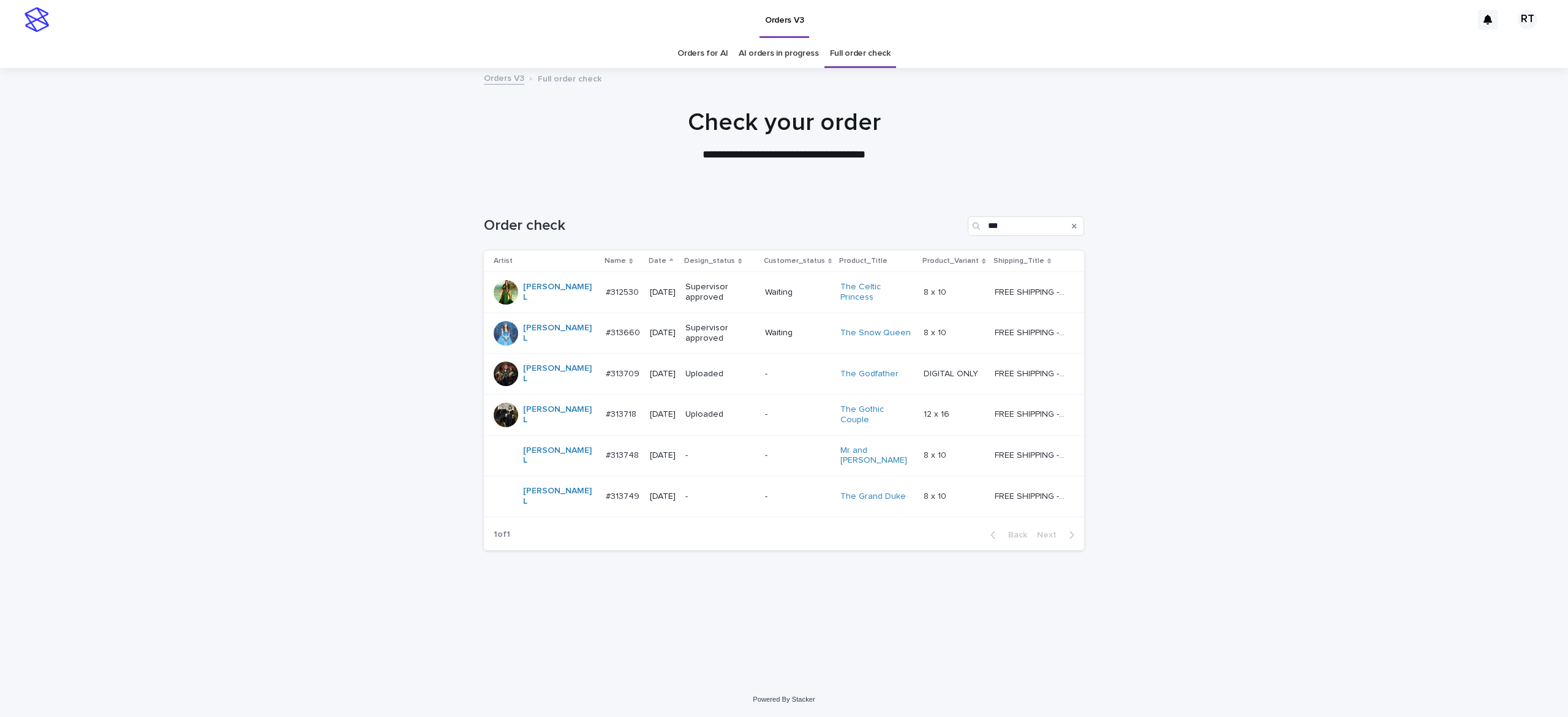
click at [685, 450] on p "-" at bounding box center [720, 455] width 70 height 10
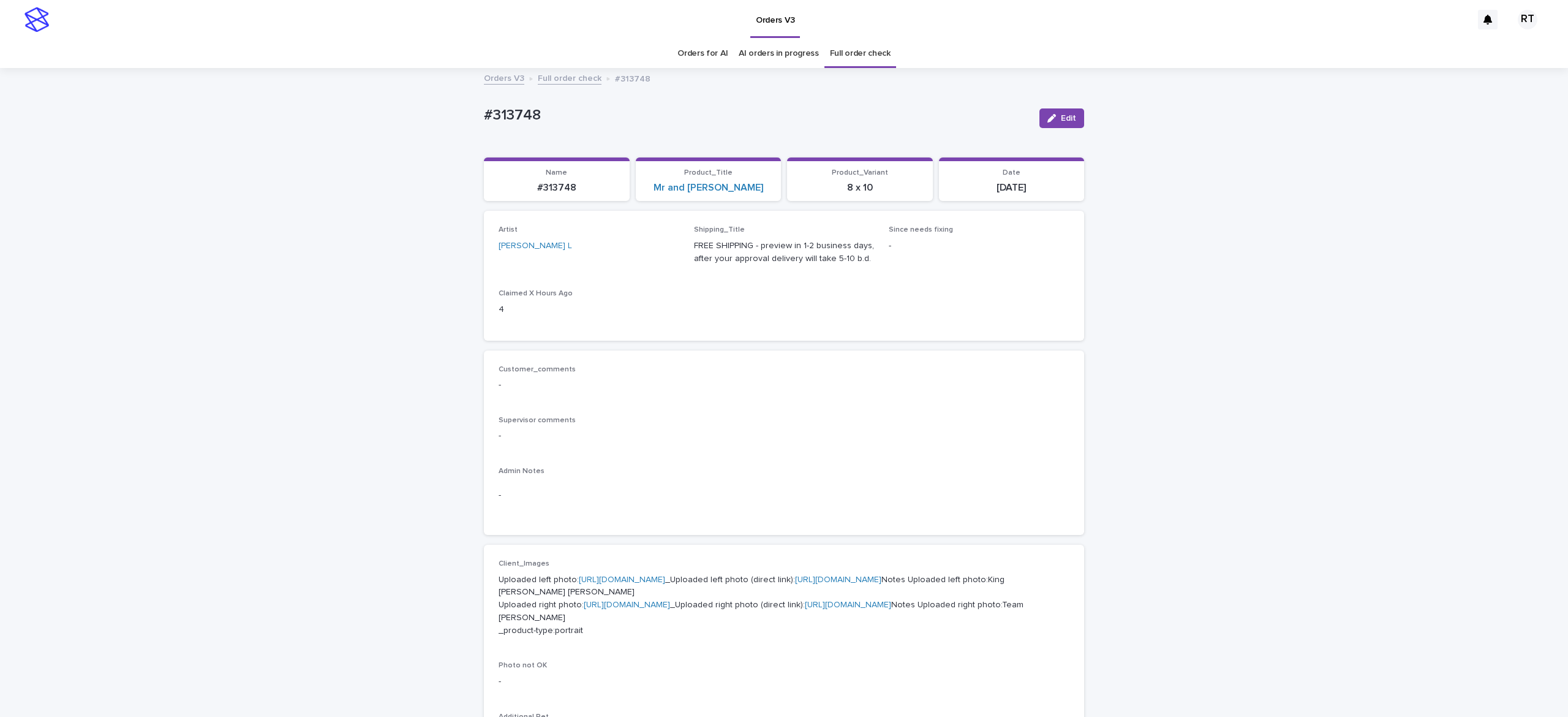
scroll to position [39, 0]
drag, startPoint x: 582, startPoint y: 109, endPoint x: 664, endPoint y: 110, distance: 82.0
click at [604, 110] on div "Loading... Saving… Loading... Saving… #313748 Edit #313748 Edit Sorry, there wa…" at bounding box center [784, 646] width 1568 height 1154
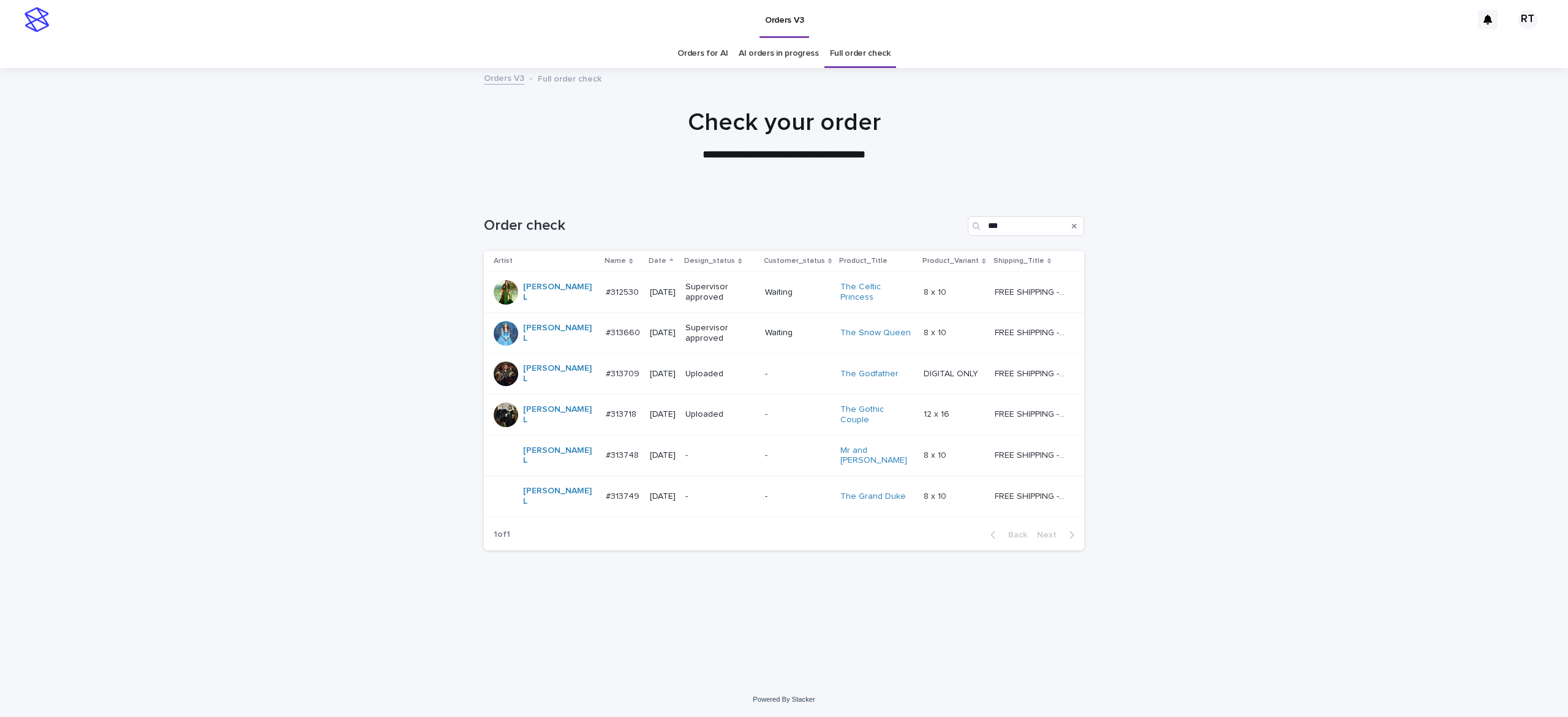
click at [690, 486] on div "-" at bounding box center [720, 496] width 70 height 20
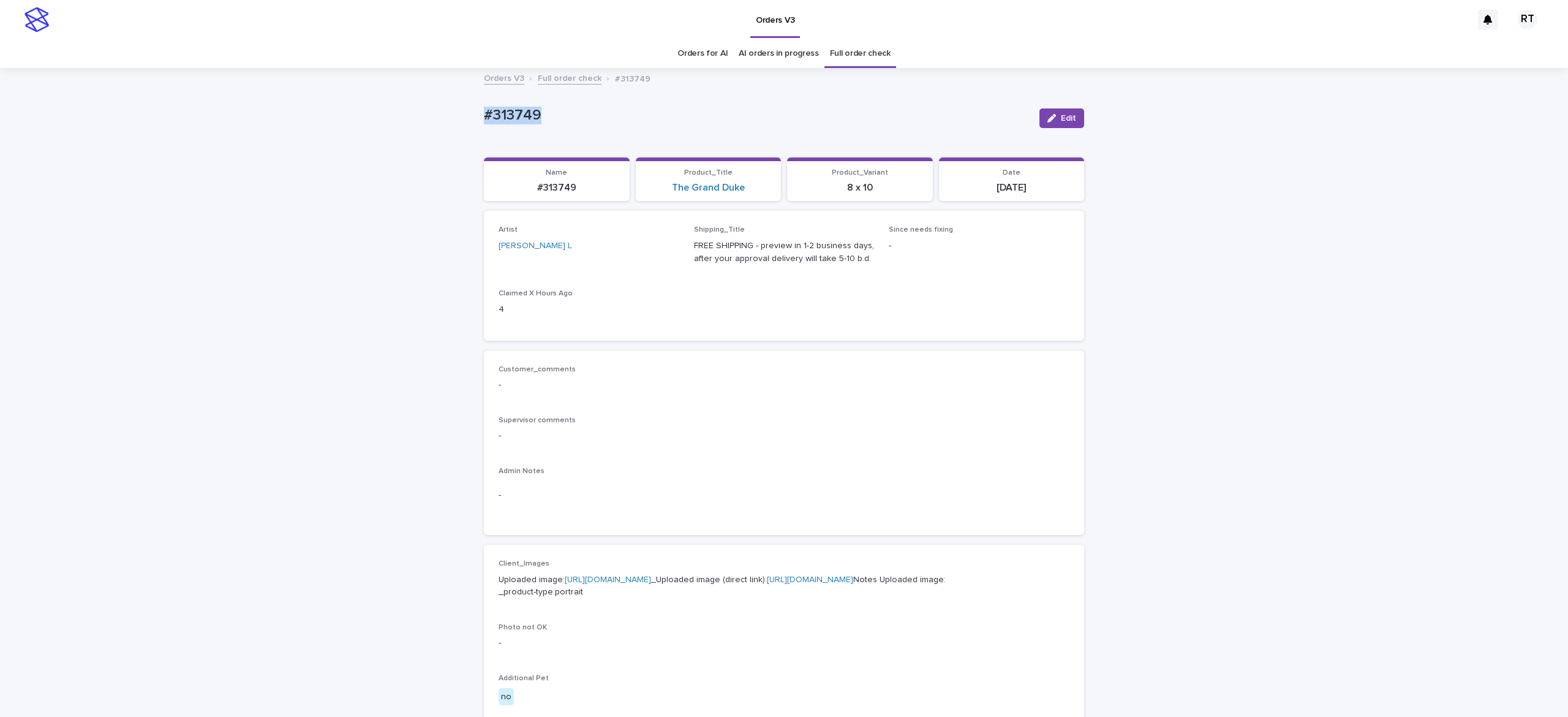
drag, startPoint x: 444, startPoint y: 90, endPoint x: 622, endPoint y: 87, distance: 178.0
click at [622, 87] on div "Loading... Saving… Loading... Saving… #313749 Edit #313749 Edit Sorry, there wa…" at bounding box center [784, 627] width 1568 height 1116
copy p "#313749"
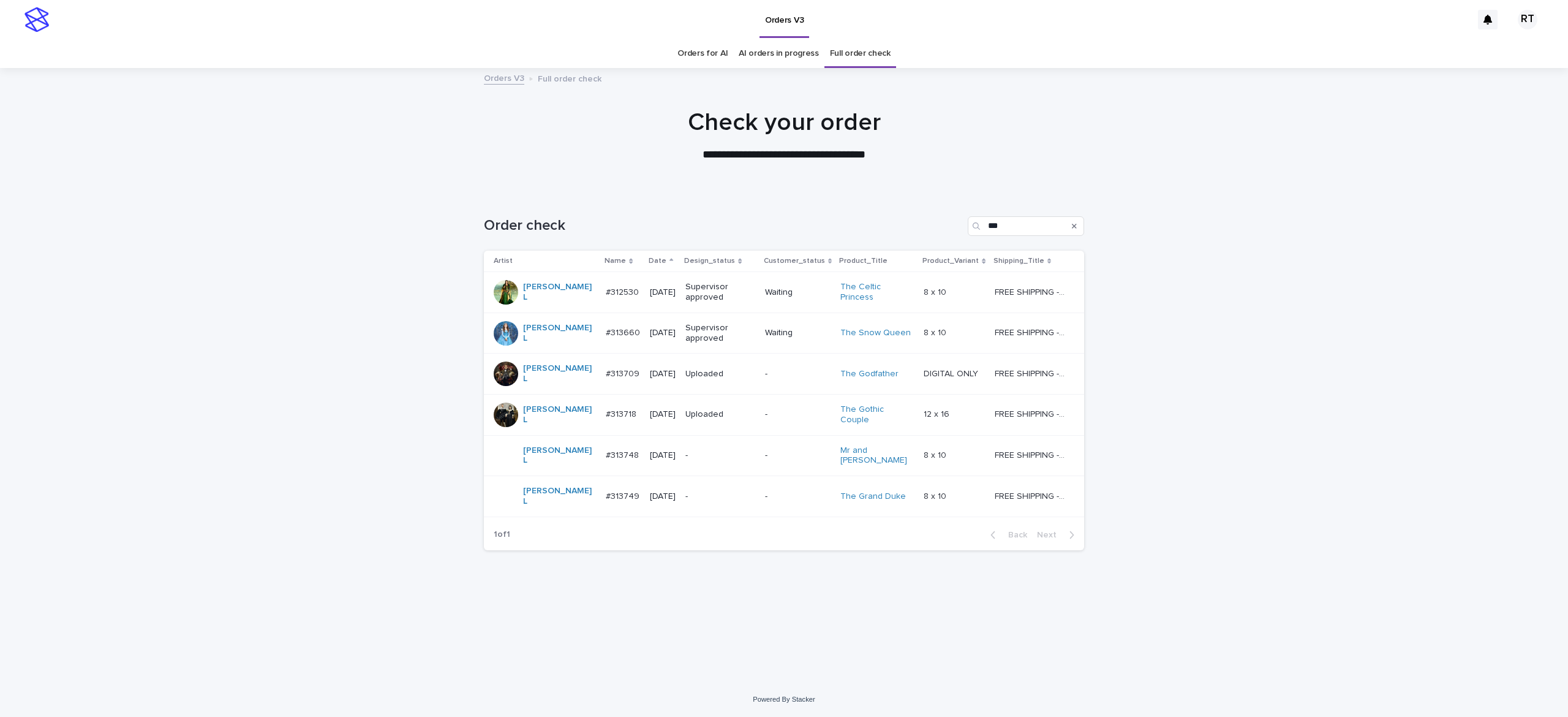
click at [687, 450] on div "-" at bounding box center [720, 455] width 70 height 20
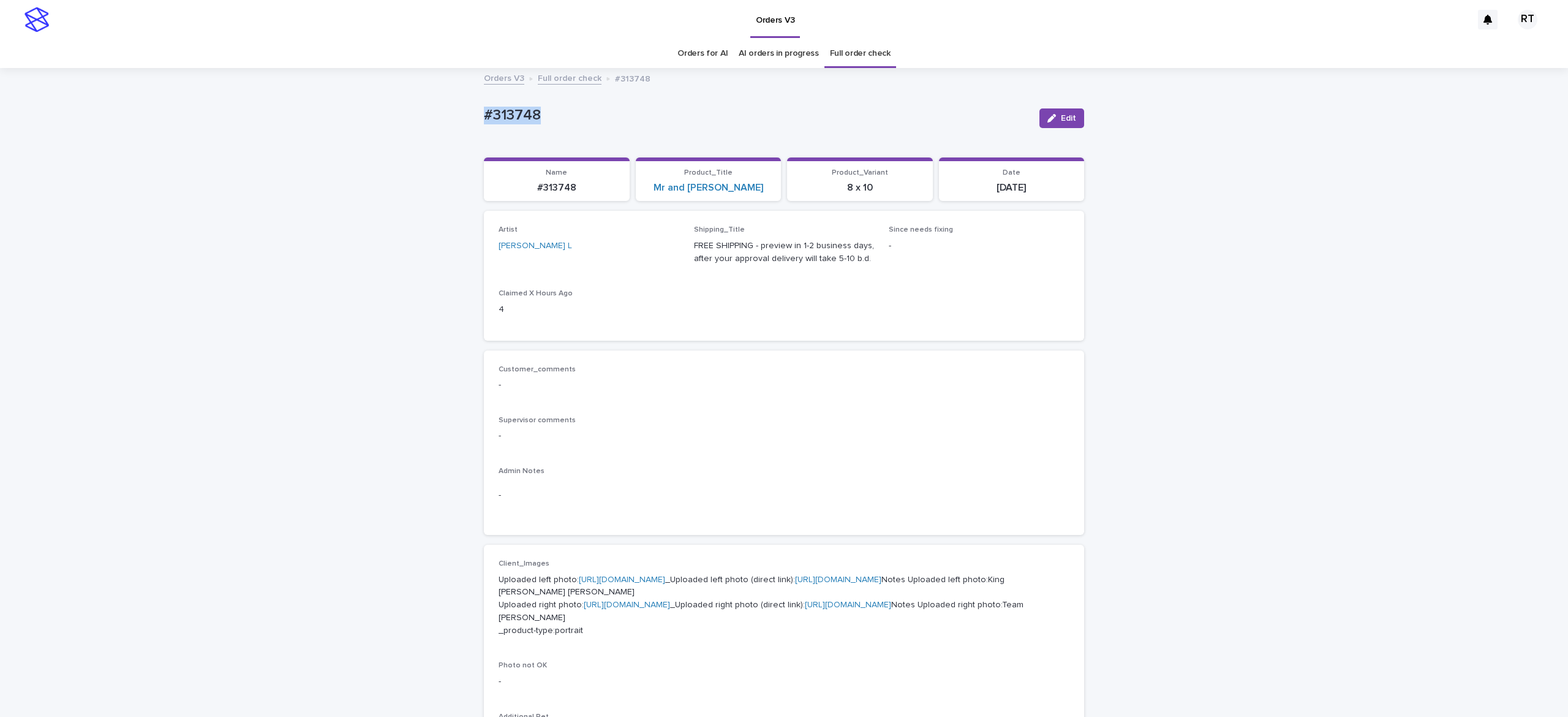
drag, startPoint x: 522, startPoint y: 109, endPoint x: 647, endPoint y: 118, distance: 125.3
click at [626, 114] on div "Loading... Saving… Loading... Saving… #313748 Edit #313748 Edit Sorry, there wa…" at bounding box center [784, 646] width 1568 height 1154
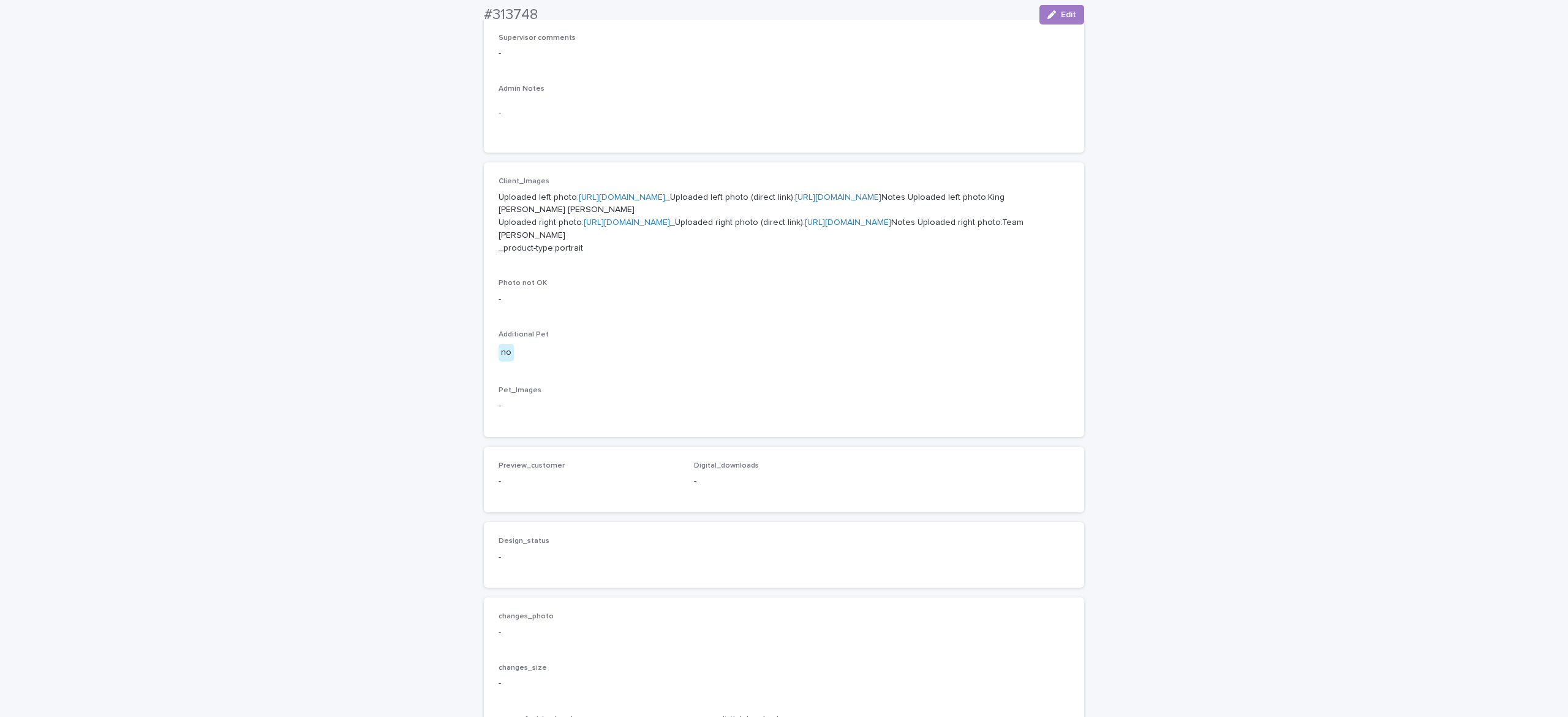
scroll to position [386, 0]
click at [595, 200] on p "Uploaded left photo: [URL][DOMAIN_NAME] _Uploaded left photo (direct link): [UR…" at bounding box center [784, 220] width 571 height 64
click at [627, 199] on link "[URL][DOMAIN_NAME]" at bounding box center [621, 194] width 87 height 9
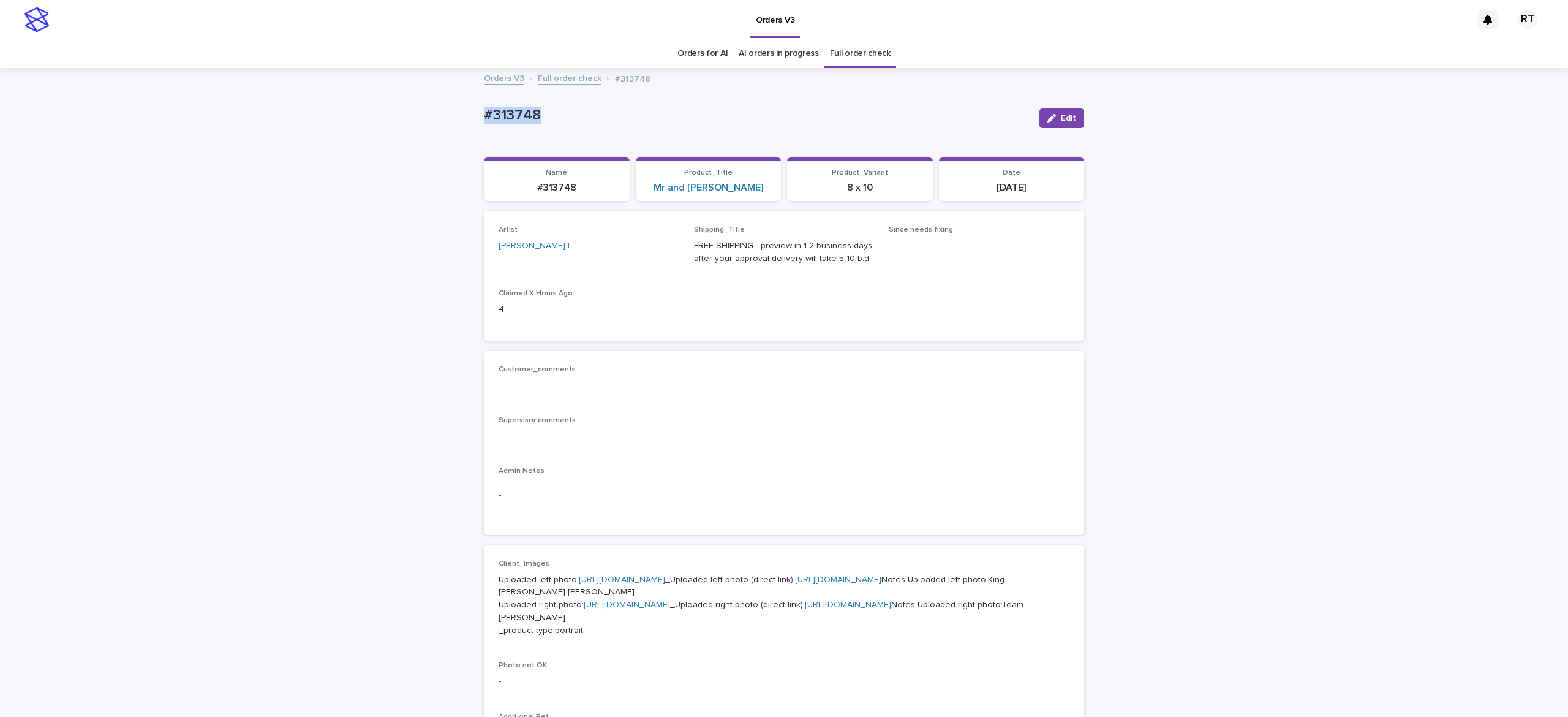
drag, startPoint x: 425, startPoint y: 98, endPoint x: 701, endPoint y: 114, distance: 276.5
click at [633, 107] on div "Loading... Saving… Loading... Saving… #313748 Edit #313748 Edit Sorry, there wa…" at bounding box center [784, 646] width 1568 height 1154
copy p "#313748"
drag, startPoint x: 1389, startPoint y: 530, endPoint x: 1378, endPoint y: 498, distance: 33.8
click at [1390, 529] on div "Loading... Saving… Loading... Saving… #313748 Edit #313748 Edit Sorry, there wa…" at bounding box center [784, 646] width 1568 height 1154
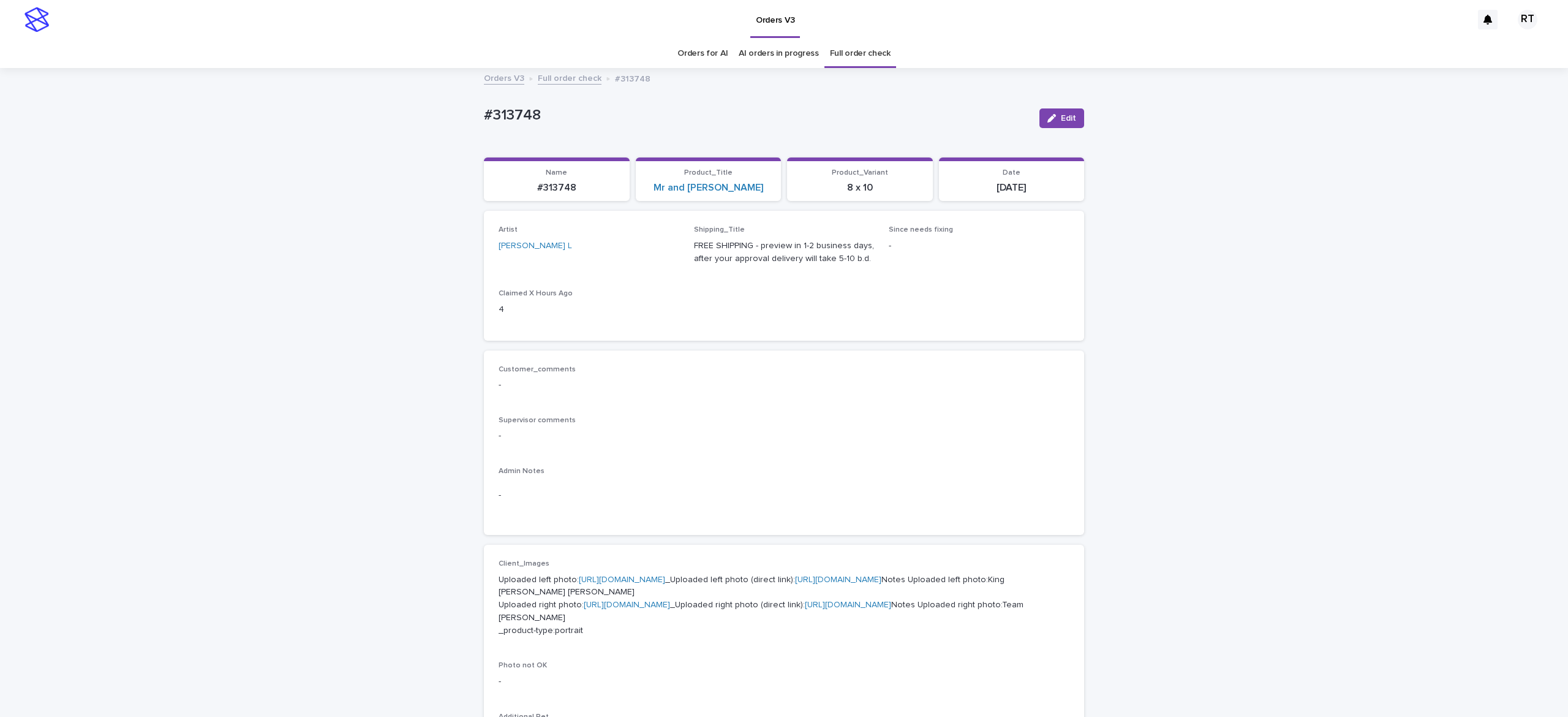
click at [1140, 6] on div "Orders V3" at bounding box center [763, 19] width 1416 height 39
drag, startPoint x: 1419, startPoint y: 570, endPoint x: 1431, endPoint y: 572, distance: 12.2
click at [1419, 570] on div "Loading... Saving… Loading... Saving… #313748 Edit #313748 Edit Sorry, there wa…" at bounding box center [784, 646] width 1568 height 1154
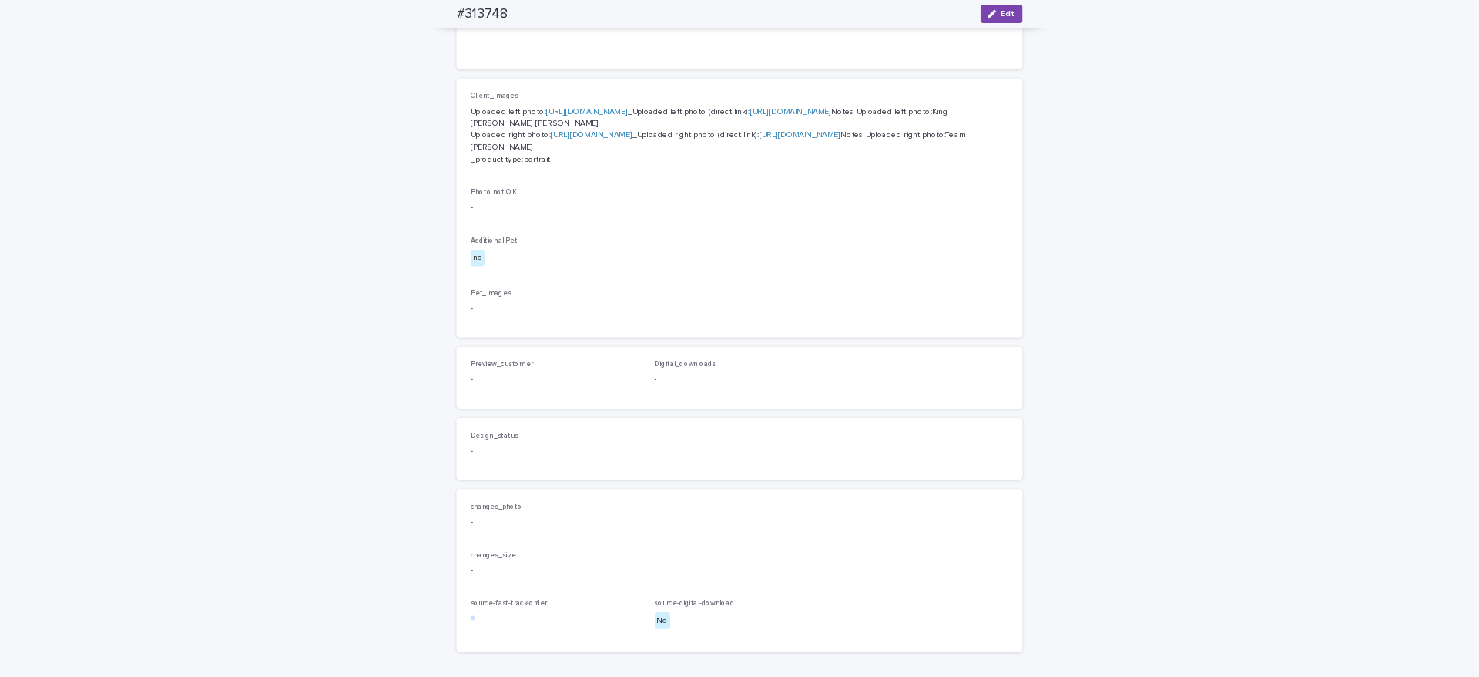
scroll to position [576, 0]
click at [743, 190] on link "[URL][DOMAIN_NAME]" at bounding box center [788, 184] width 109 height 11
